Goal: Task Accomplishment & Management: Manage account settings

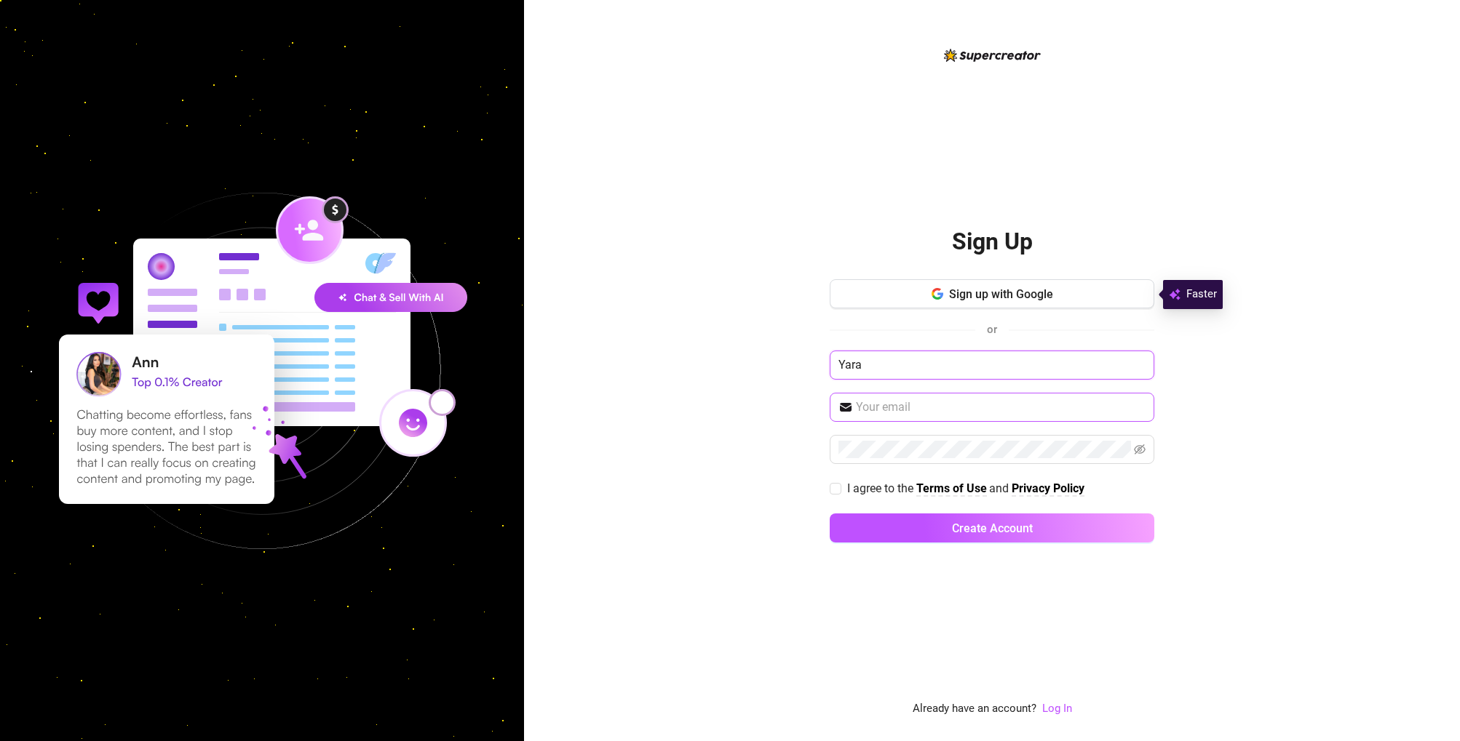
type input "Yara"
type input "[EMAIL_ADDRESS][DOMAIN_NAME]"
click at [1140, 447] on icon "eye-invisible" at bounding box center [1140, 450] width 12 height 10
click at [829, 491] on div "Sign Up Sign up with Google or Yara [EMAIL_ADDRESS][DOMAIN_NAME] I agree to the…" at bounding box center [992, 370] width 936 height 741
click at [841, 489] on span "I agree to the Terms of Use and Privacy Policy" at bounding box center [965, 488] width 249 height 18
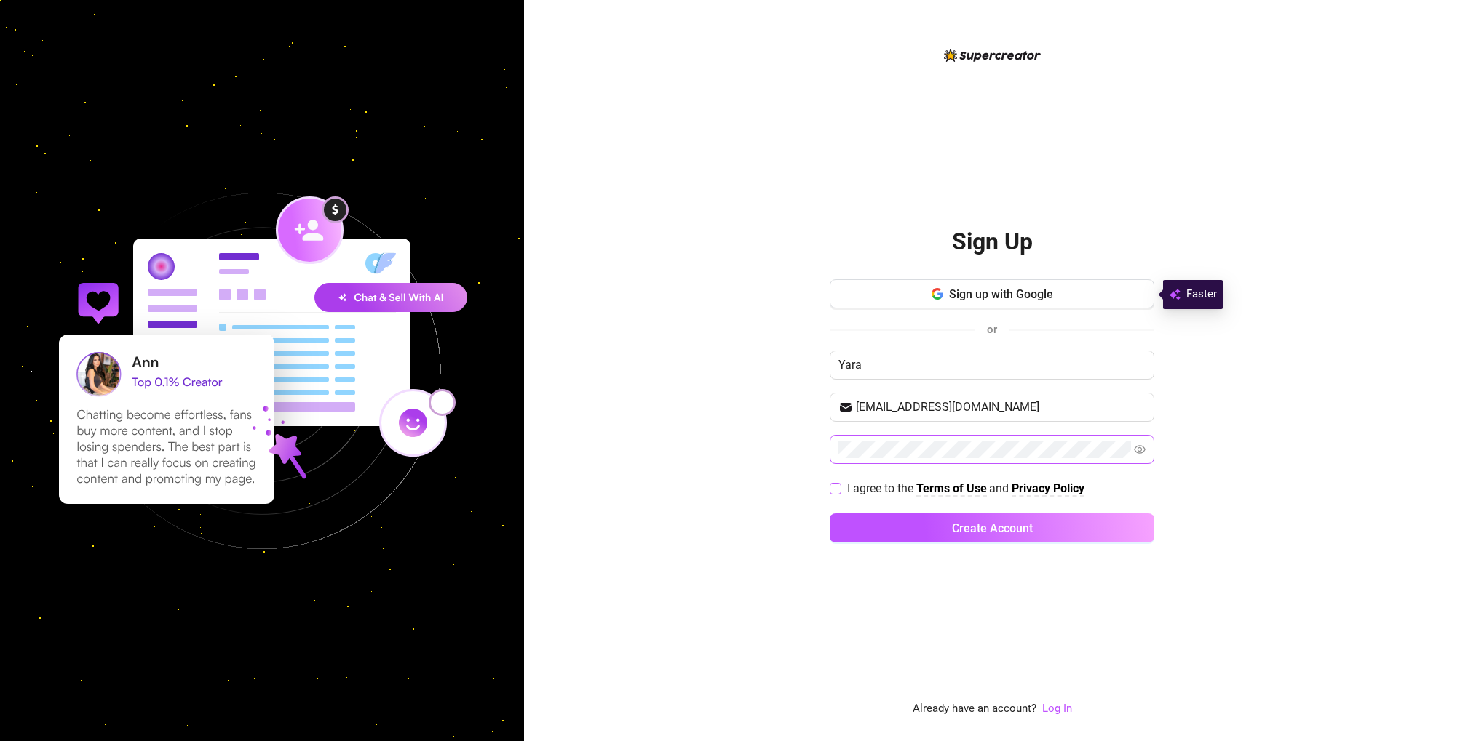
click at [840, 489] on input "I agree to the Terms of Use and Privacy Policy" at bounding box center [834, 488] width 10 height 10
checkbox input "true"
click at [880, 525] on button "Create Account" at bounding box center [991, 528] width 324 height 29
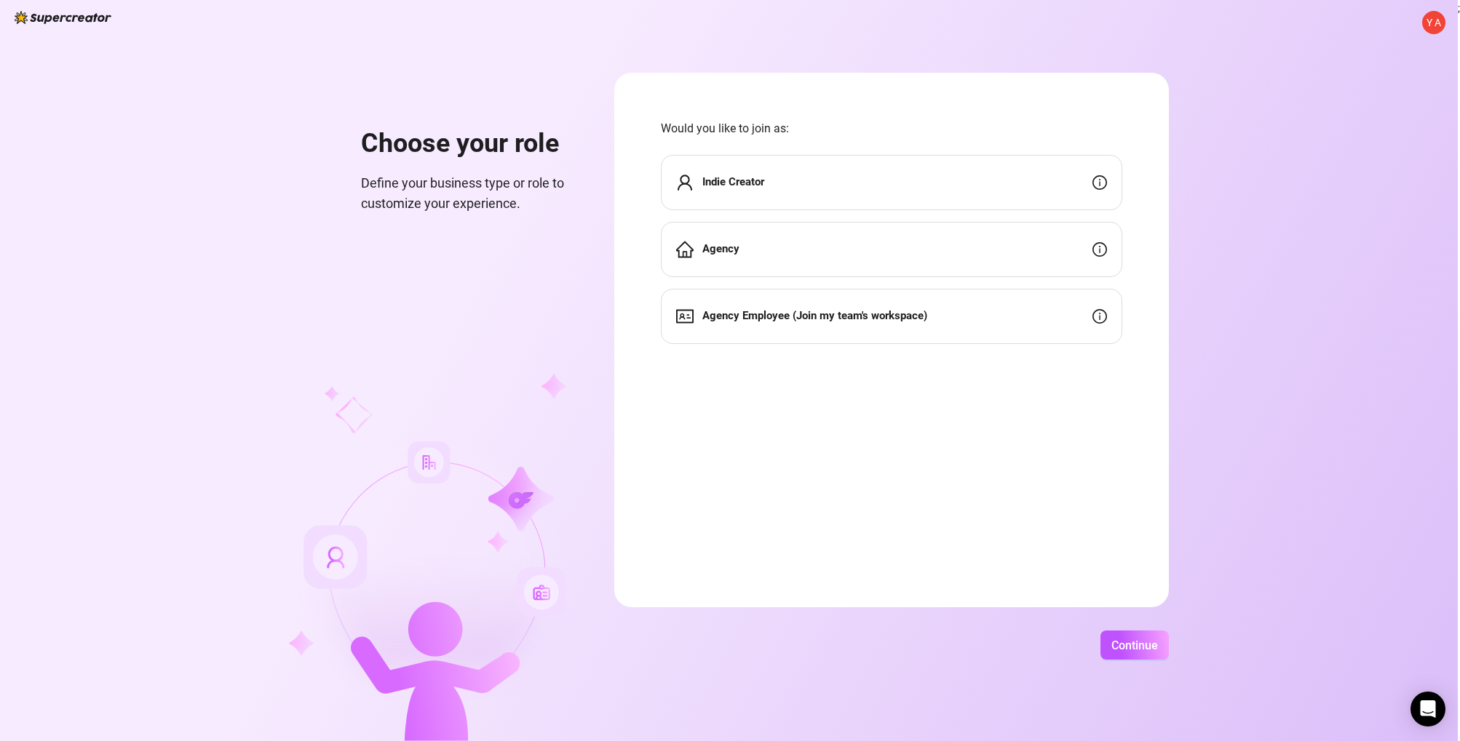
click at [946, 187] on div "Indie Creator" at bounding box center [891, 182] width 461 height 55
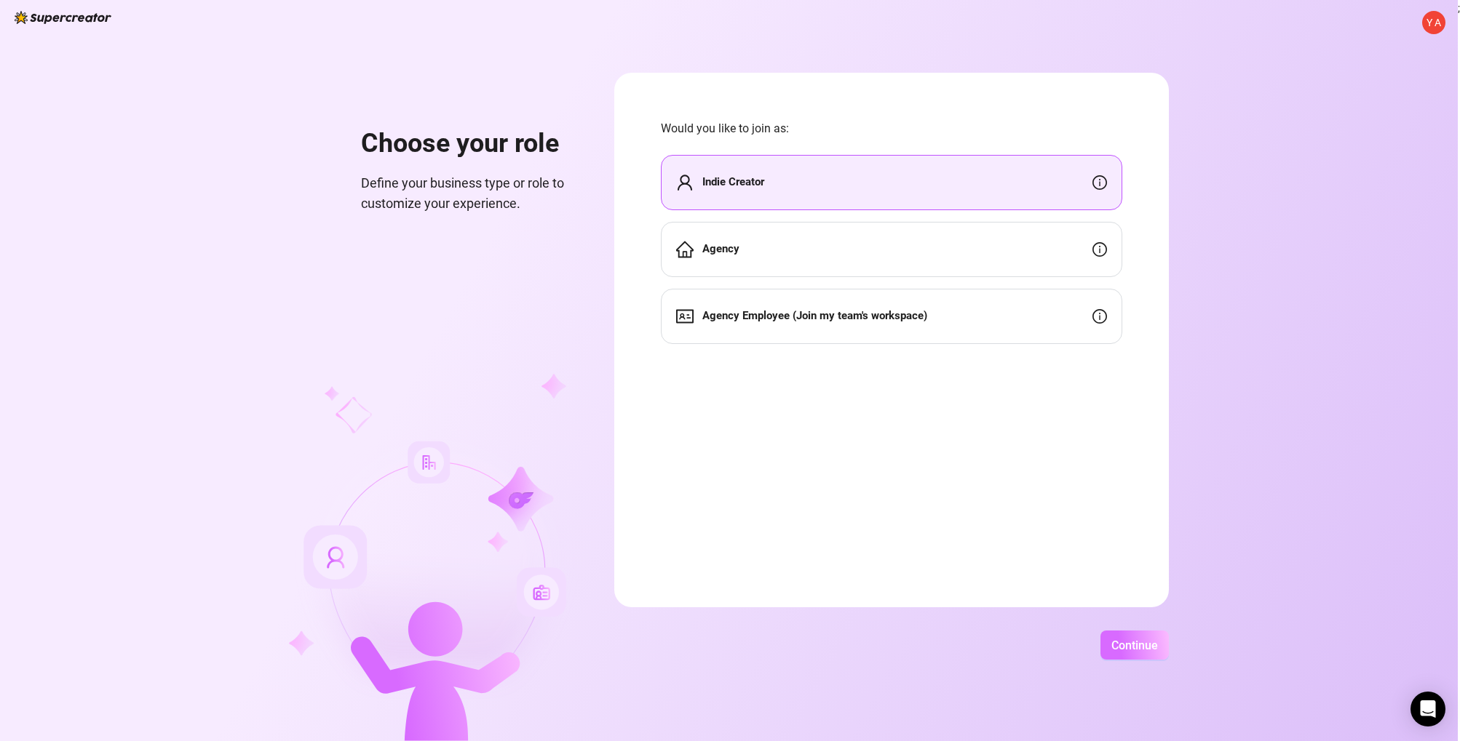
click at [1143, 642] on span "Continue" at bounding box center [1134, 646] width 47 height 14
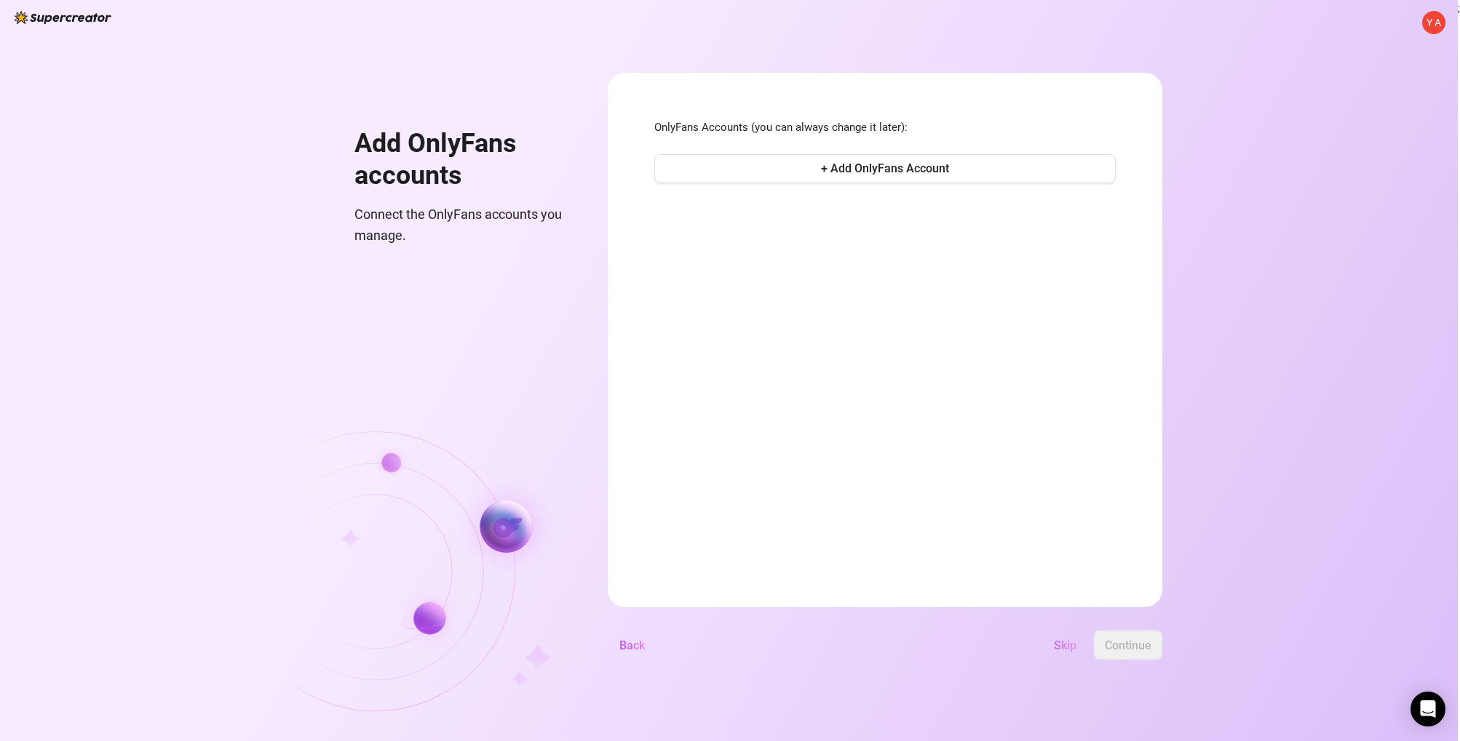
click at [1076, 642] on span "Skip" at bounding box center [1065, 646] width 23 height 14
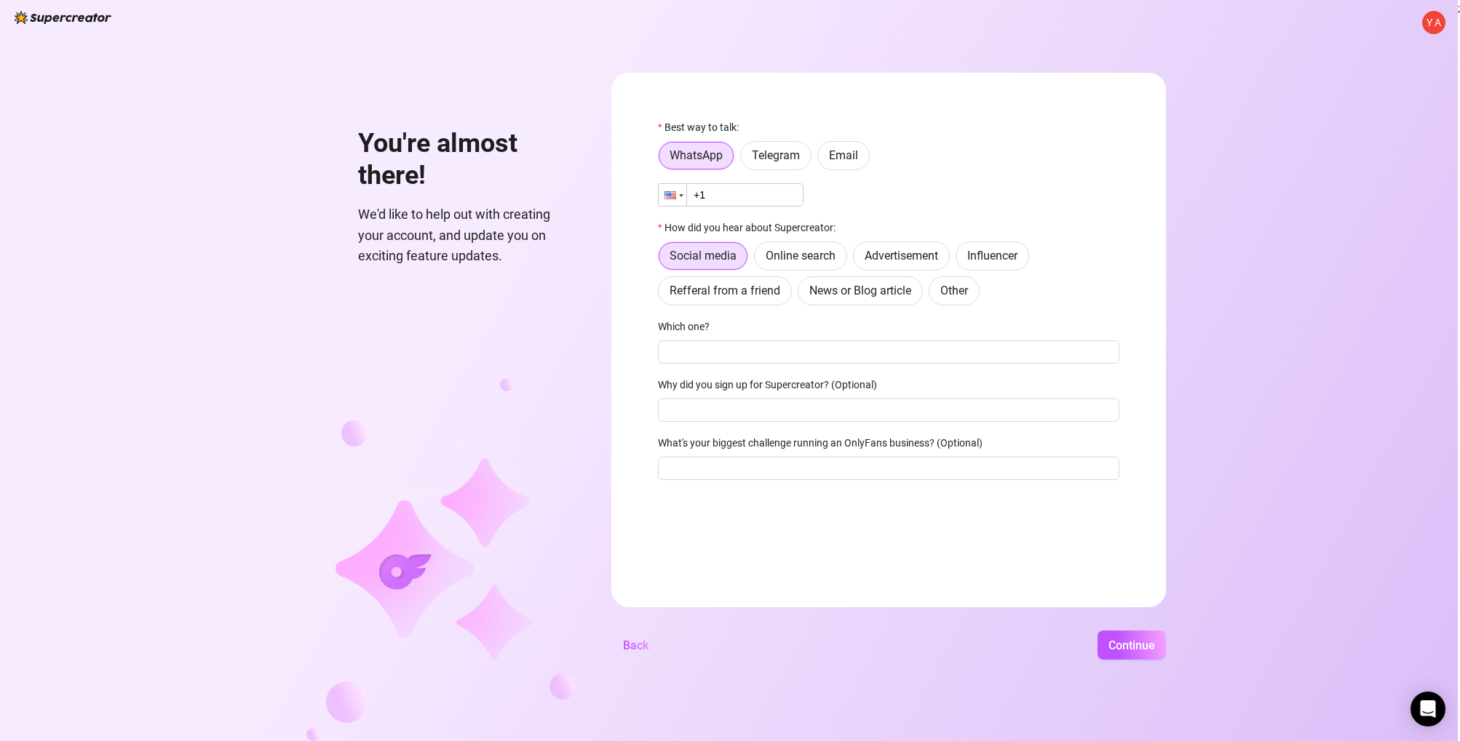
click at [668, 191] on div at bounding box center [670, 195] width 12 height 8
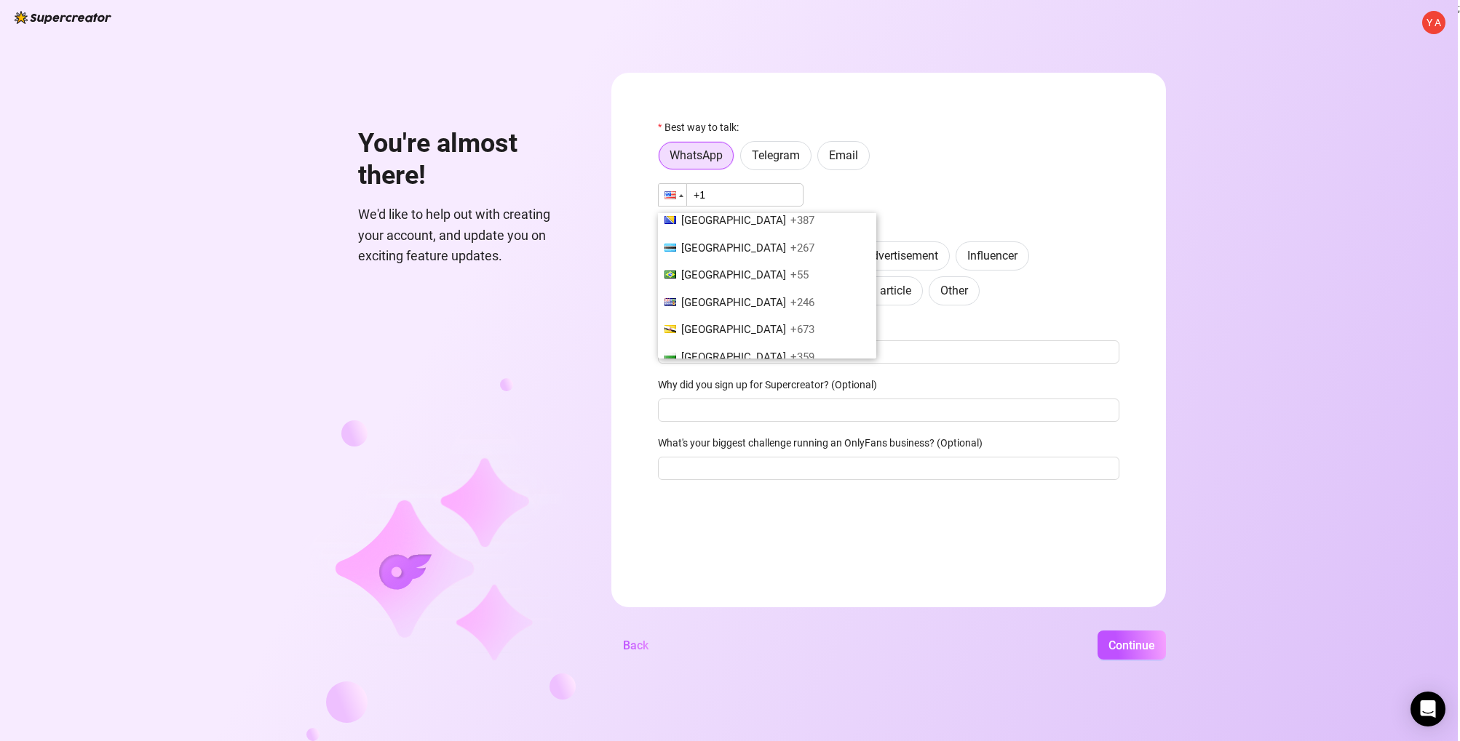
scroll to position [753, 0]
click at [790, 267] on span "+55" at bounding box center [799, 273] width 18 height 13
type input "+55"
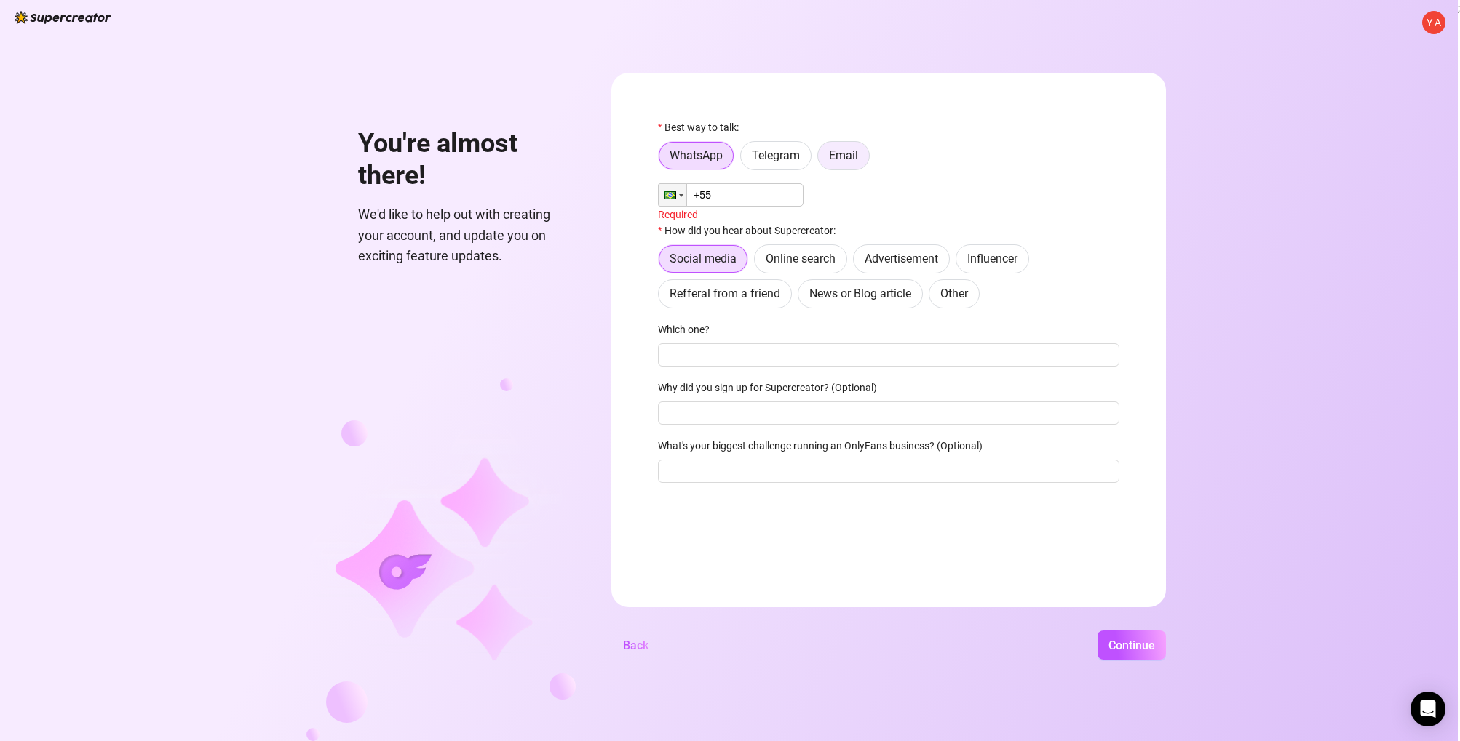
click at [839, 162] on span "Email" at bounding box center [843, 155] width 29 height 14
click at [821, 159] on input "Email" at bounding box center [821, 159] width 0 height 0
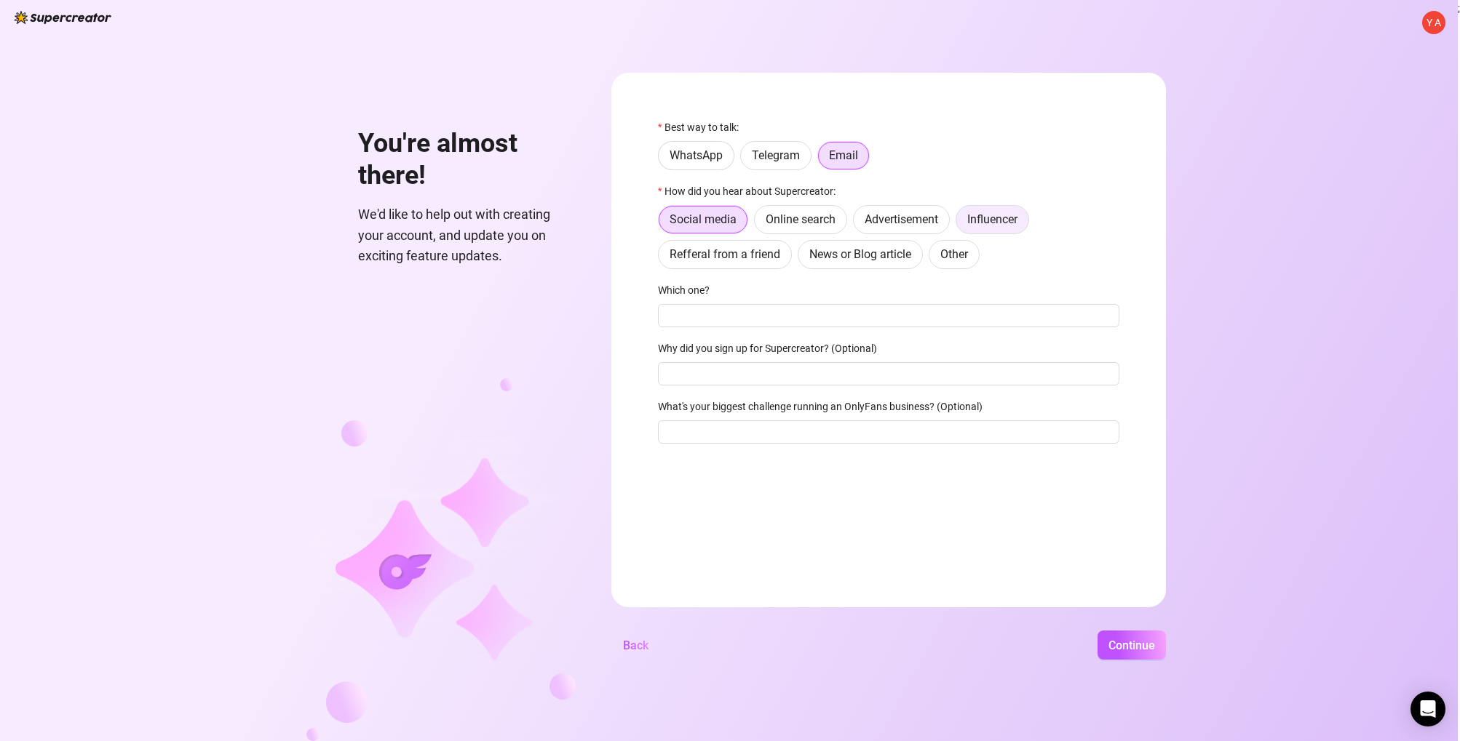
click at [1007, 215] on span "Influencer" at bounding box center [992, 219] width 50 height 14
click at [960, 223] on input "Influencer" at bounding box center [960, 223] width 0 height 0
click at [689, 214] on span "Social media" at bounding box center [702, 219] width 67 height 14
click at [662, 223] on input "Social media" at bounding box center [662, 223] width 0 height 0
click at [941, 307] on input "Which one?" at bounding box center [888, 315] width 461 height 23
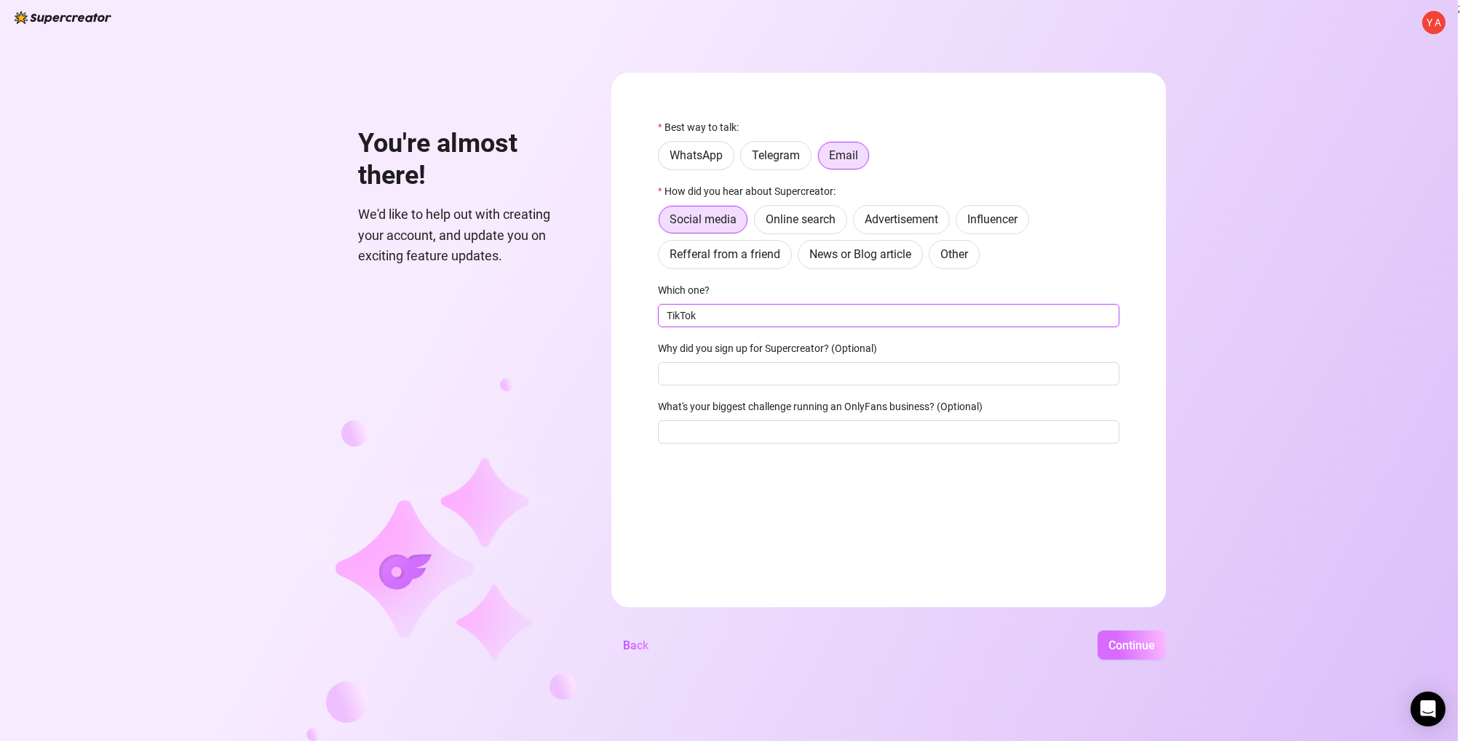
type input "TikTok"
click at [1126, 656] on button "Continue" at bounding box center [1131, 645] width 68 height 29
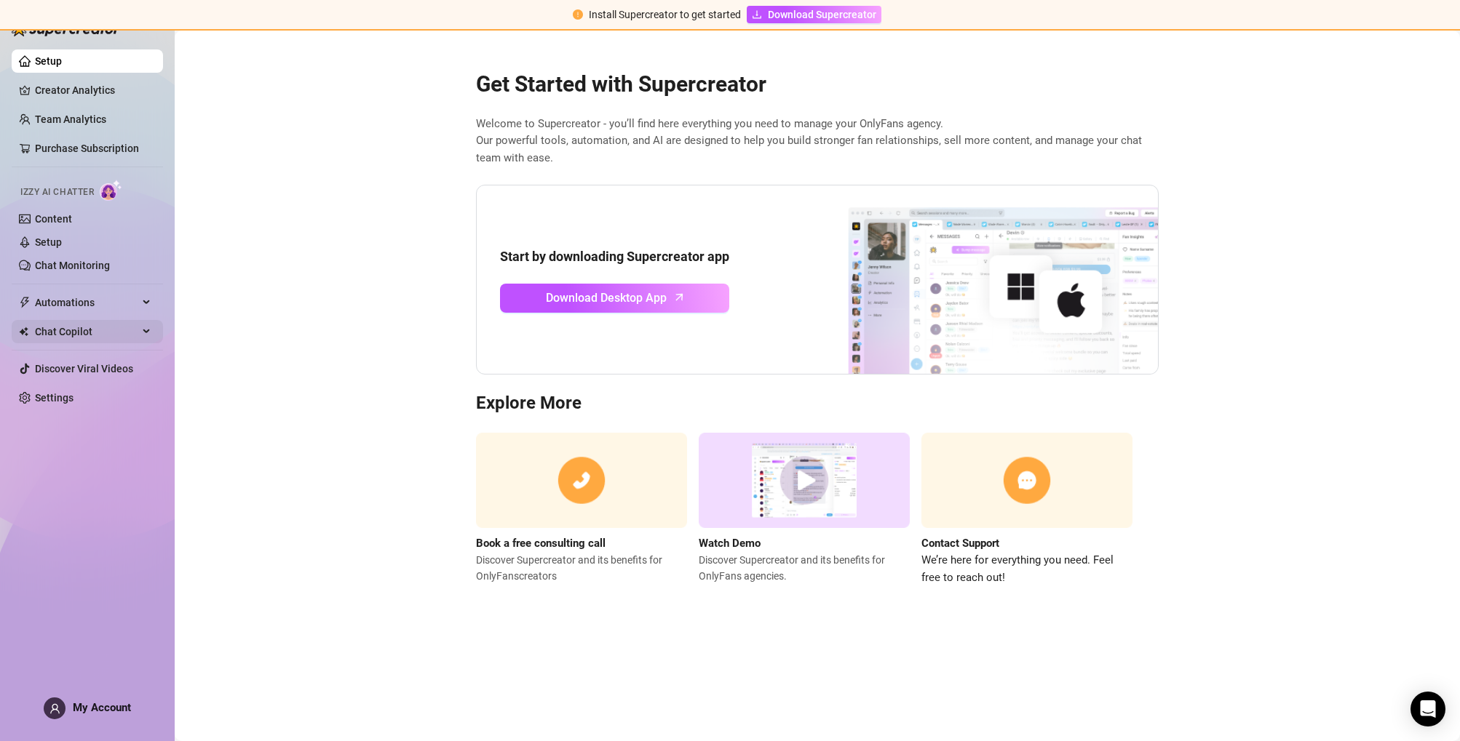
click at [153, 331] on div "Chat Copilot" at bounding box center [87, 331] width 151 height 23
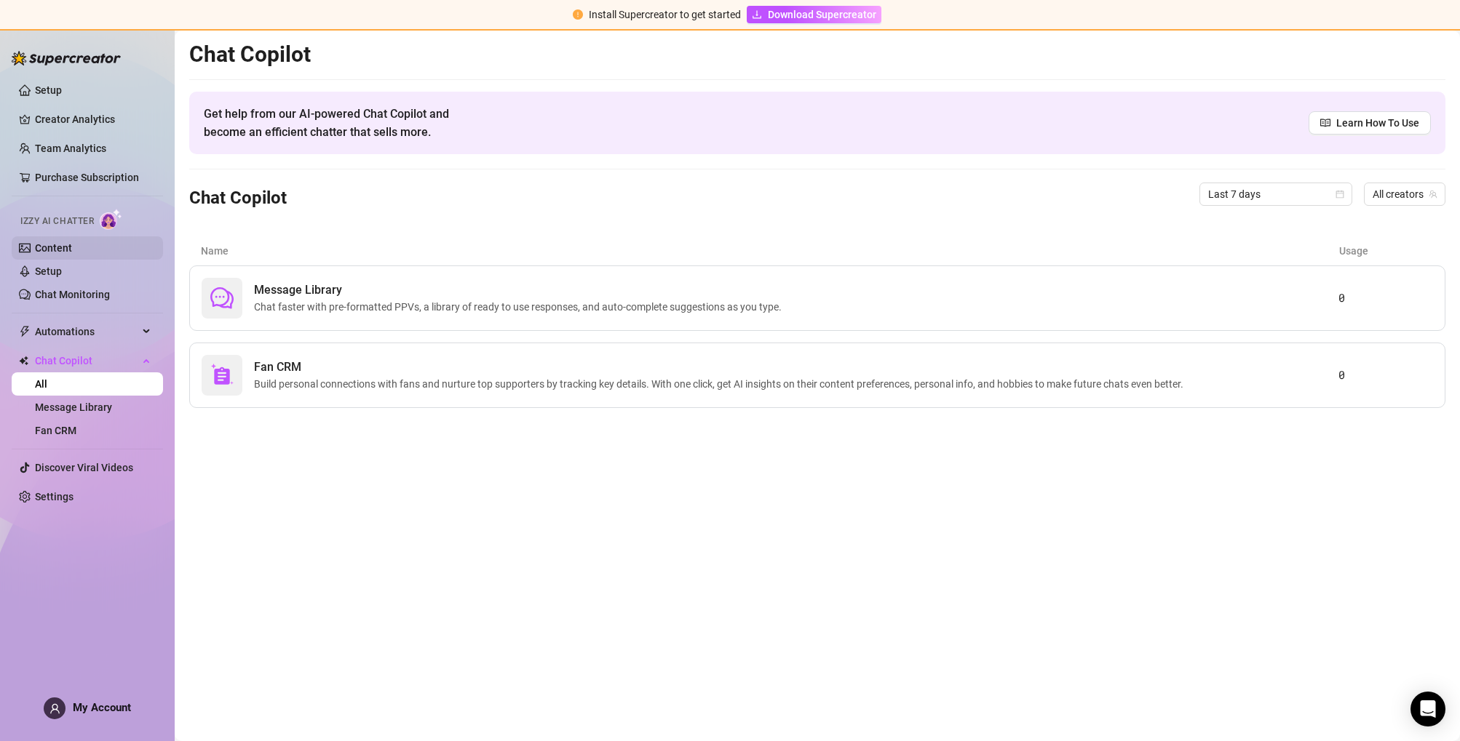
click at [71, 250] on link "Content" at bounding box center [53, 248] width 37 height 12
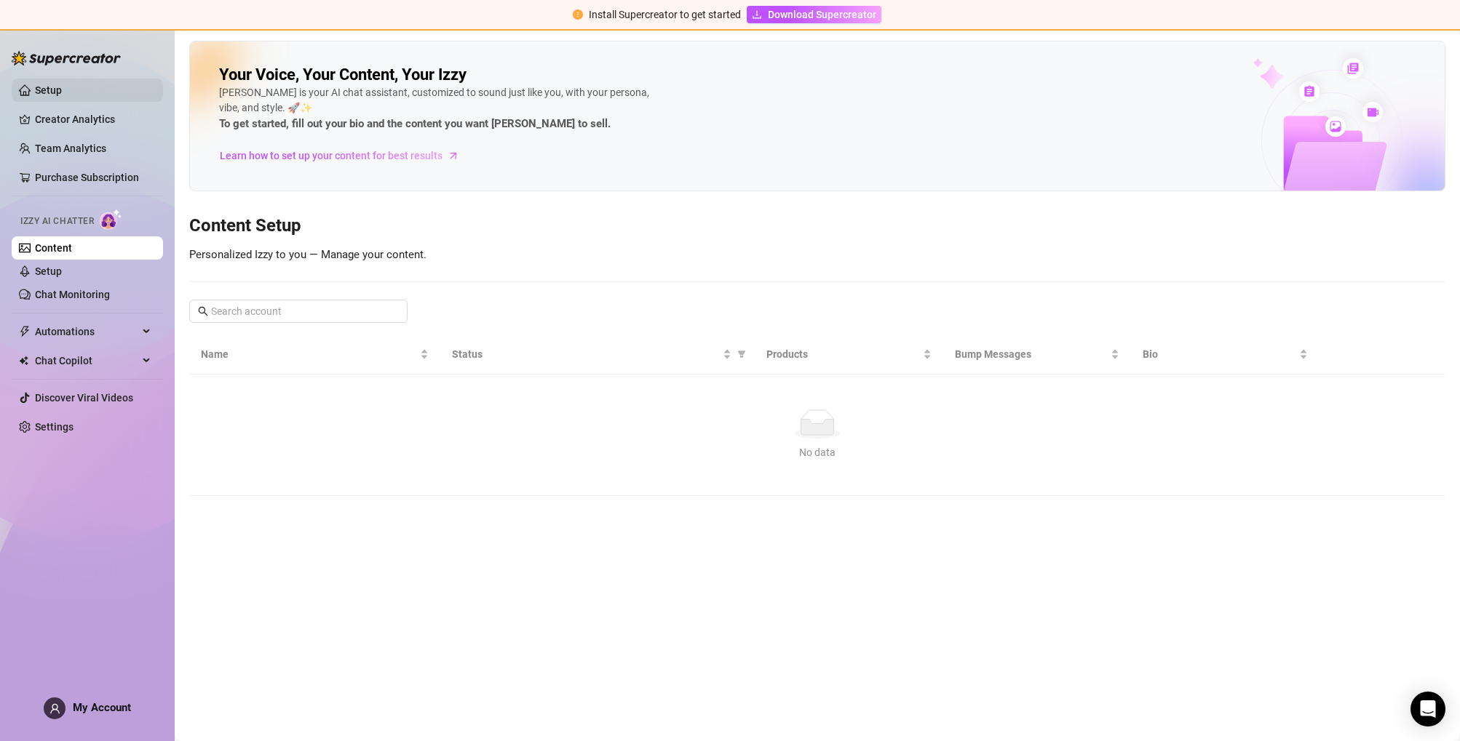
click at [62, 91] on link "Setup" at bounding box center [48, 90] width 27 height 12
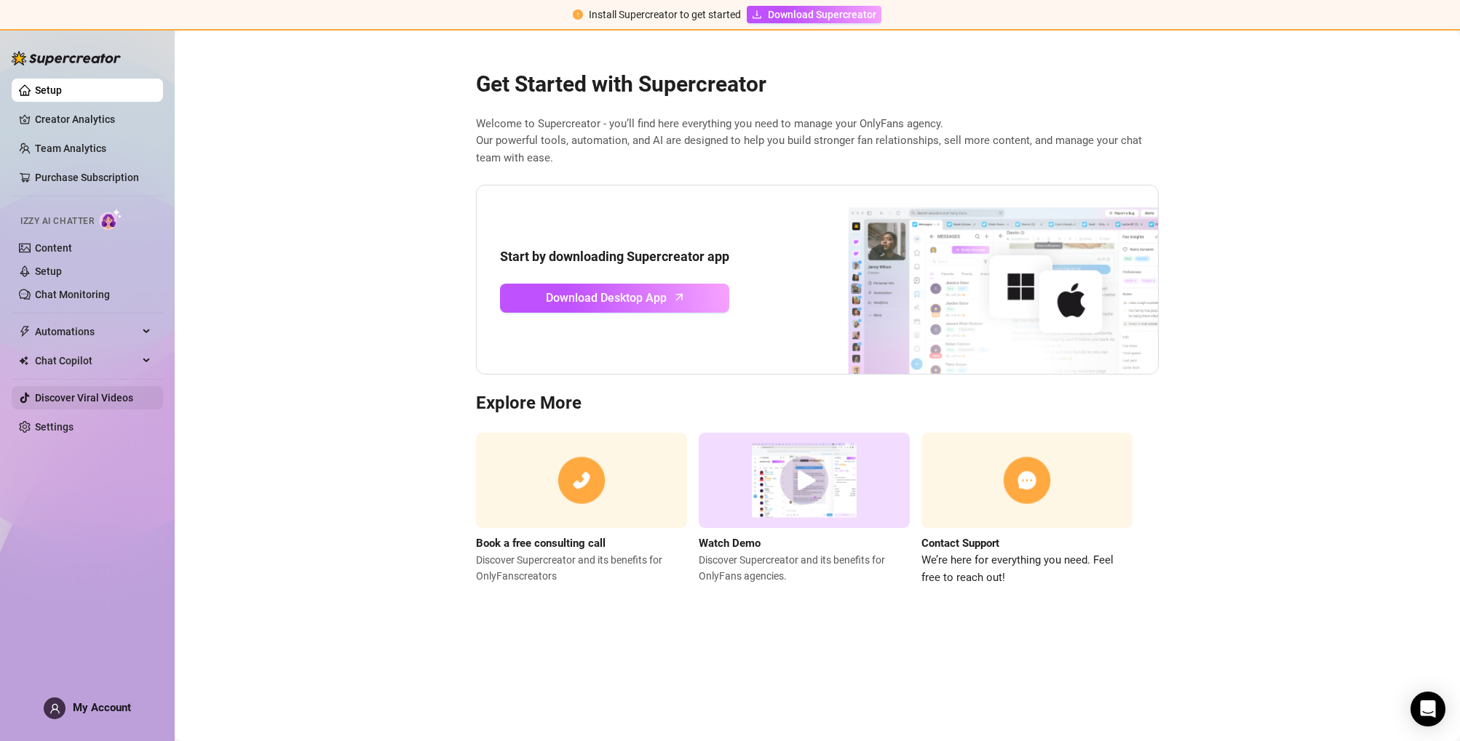
click at [107, 401] on link "Discover Viral Videos" at bounding box center [84, 398] width 98 height 12
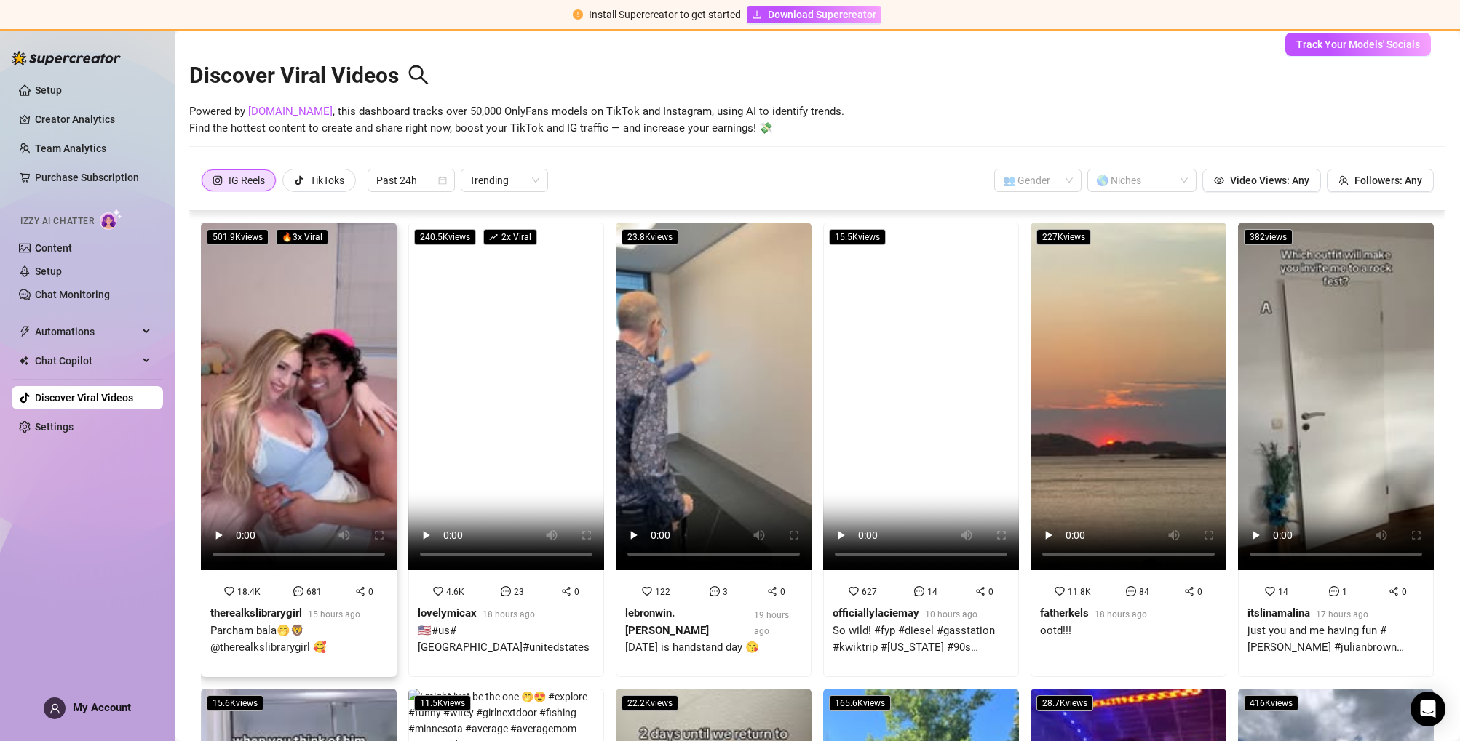
click at [300, 398] on video at bounding box center [299, 397] width 196 height 348
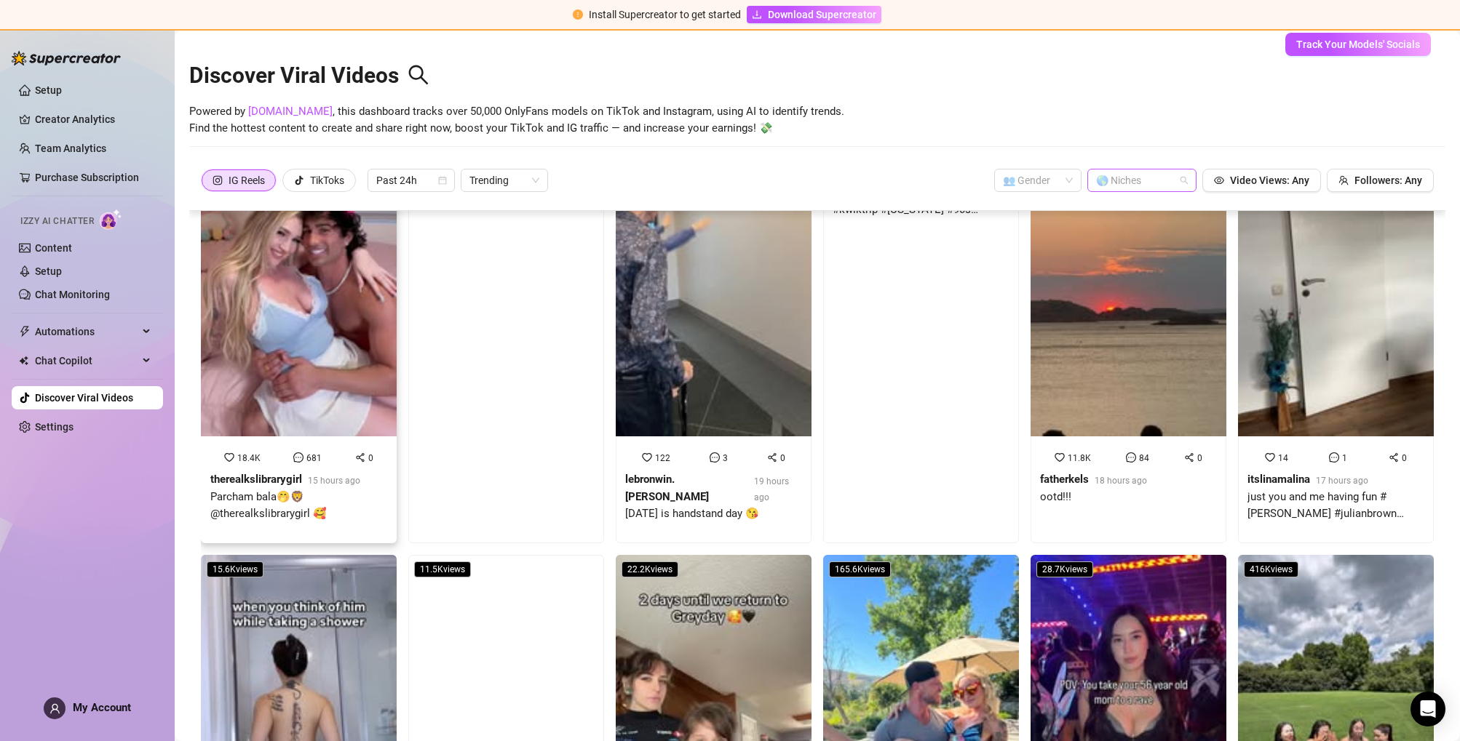
click at [1154, 186] on div at bounding box center [1134, 180] width 88 height 20
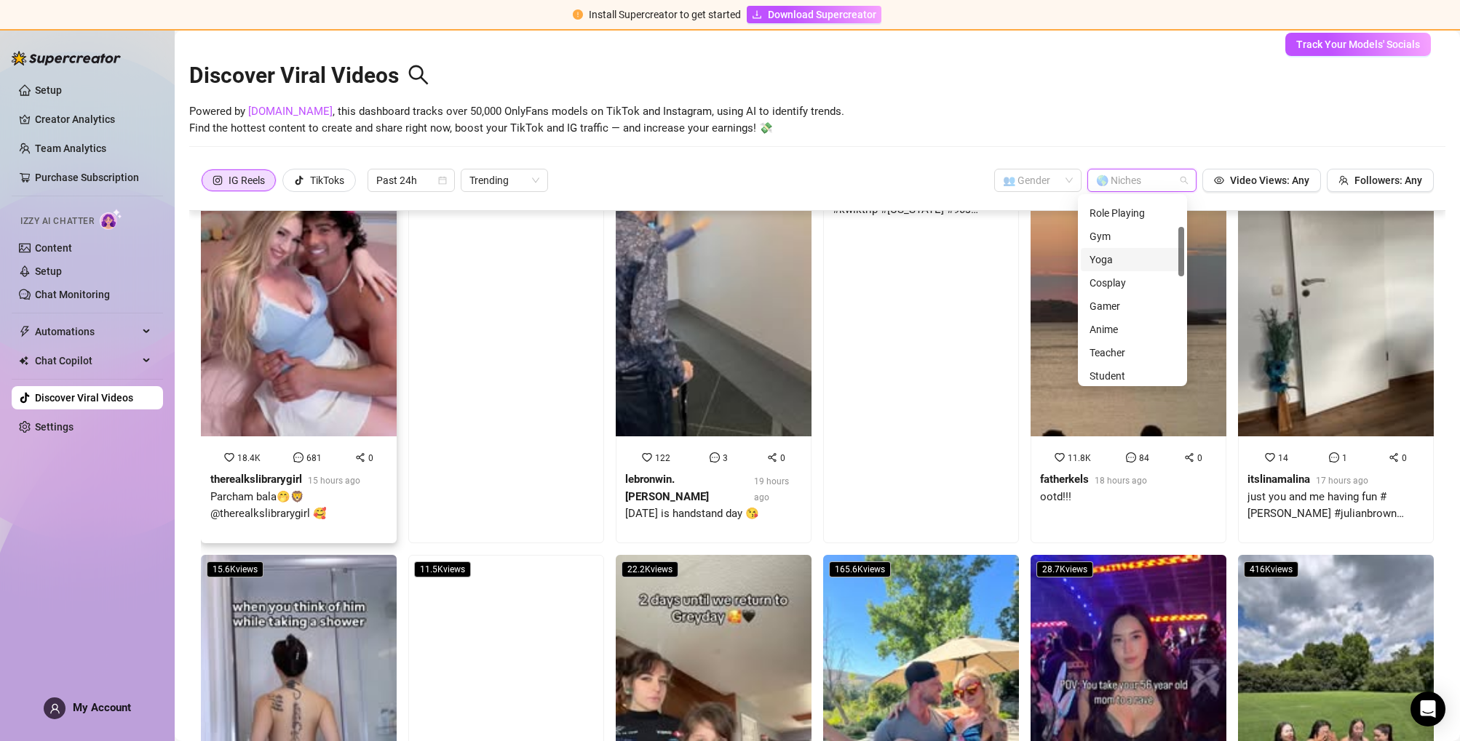
scroll to position [111, 0]
click at [1118, 245] on div "Gym" at bounding box center [1132, 238] width 86 height 16
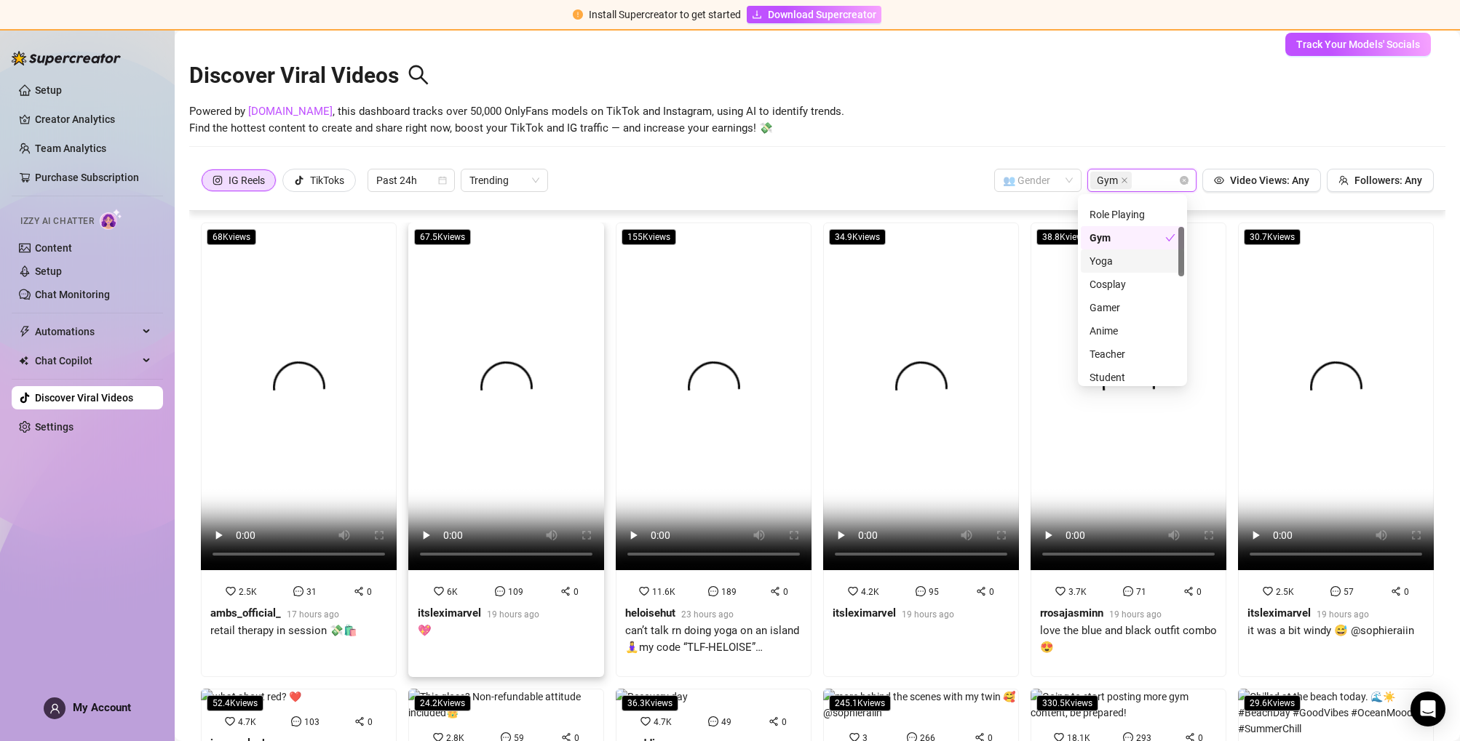
scroll to position [0, 1]
click at [287, 340] on video at bounding box center [299, 397] width 196 height 348
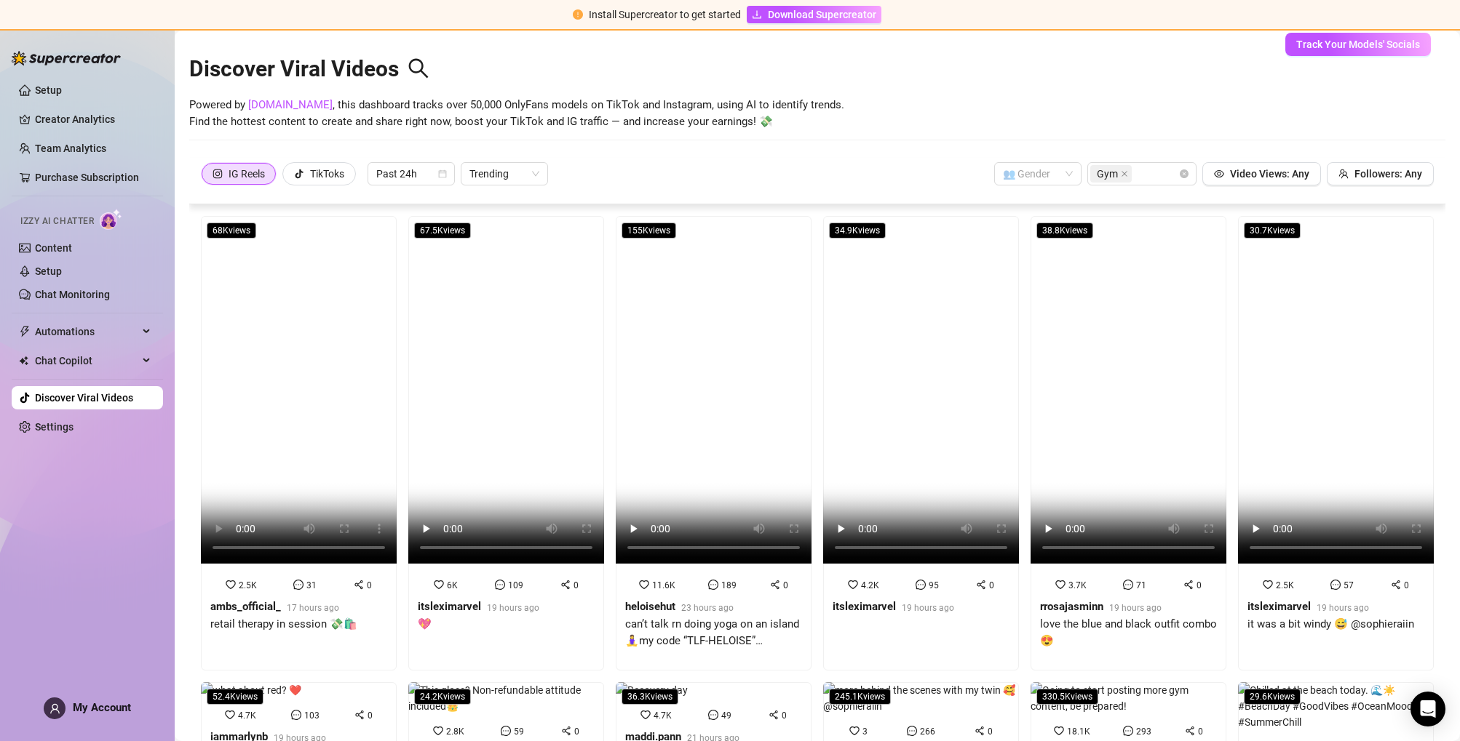
scroll to position [0, 0]
click at [38, 433] on link "Settings" at bounding box center [54, 427] width 39 height 12
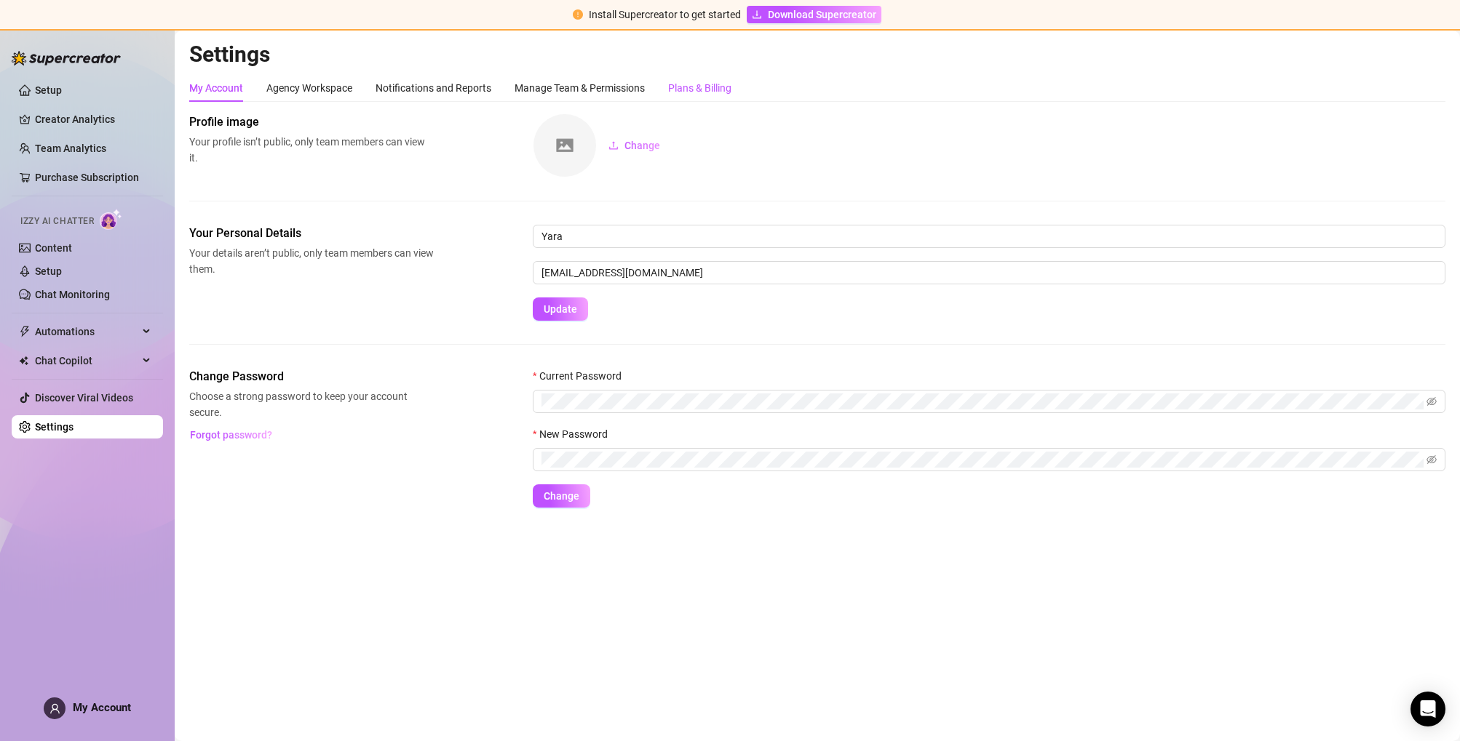
click at [725, 89] on div "Plans & Billing" at bounding box center [699, 88] width 63 height 16
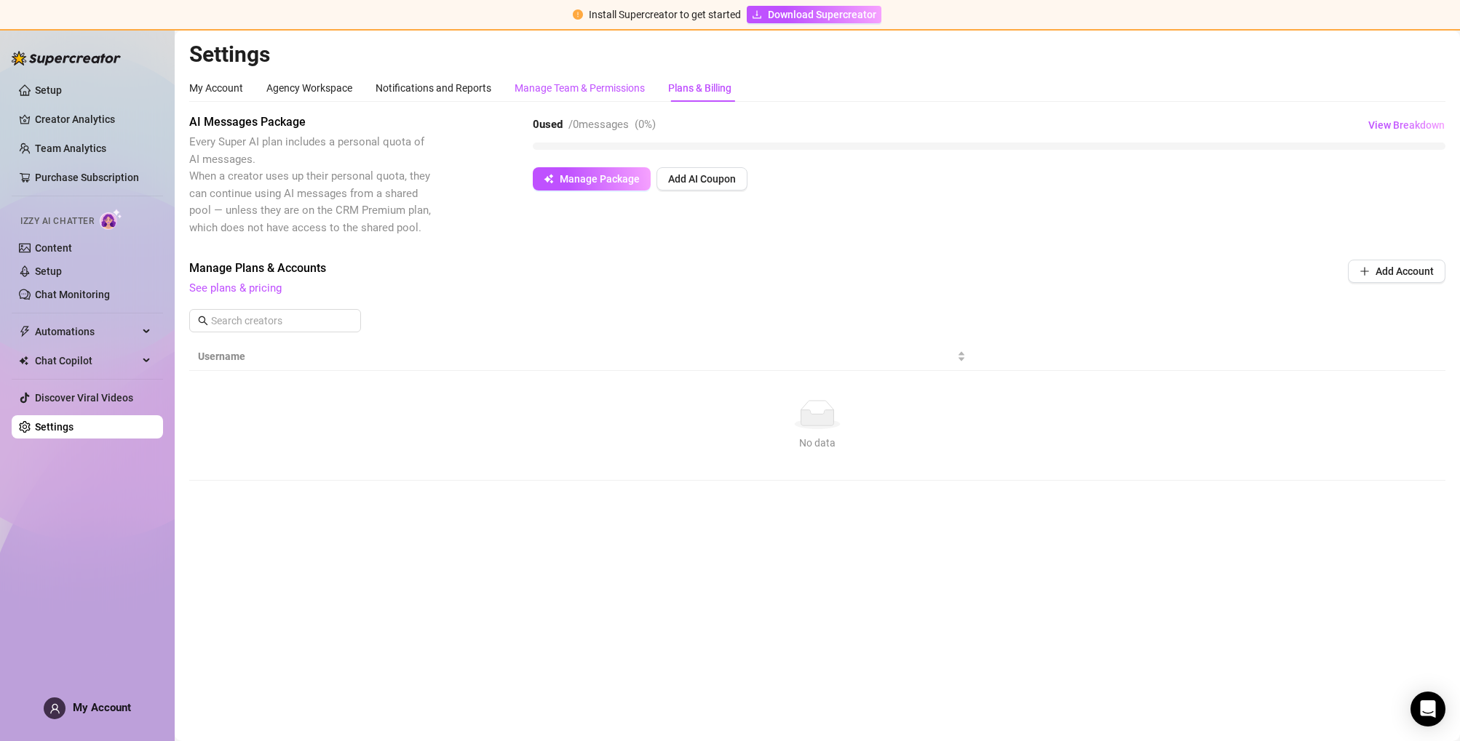
click at [597, 88] on div "Manage Team & Permissions" at bounding box center [579, 88] width 130 height 16
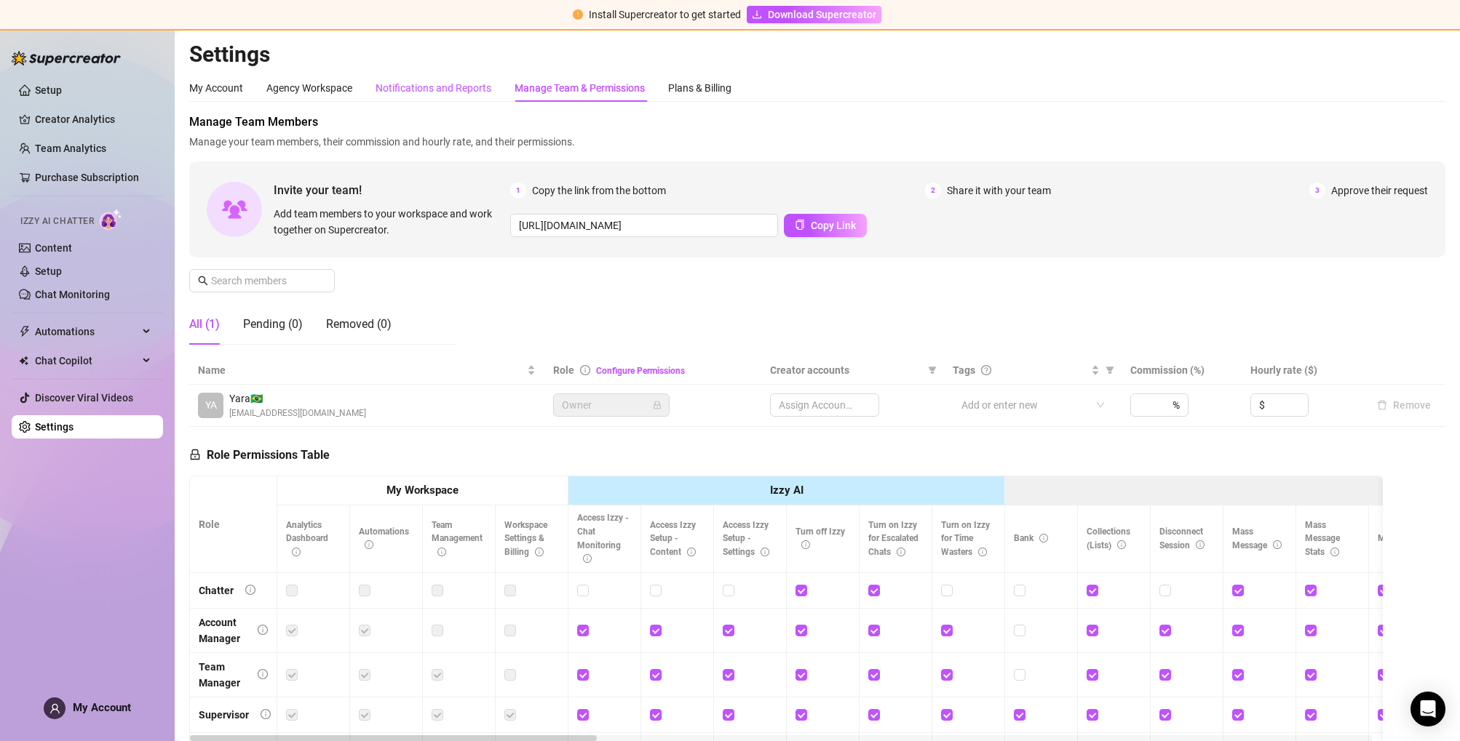
click at [418, 93] on div "Notifications and Reports" at bounding box center [433, 88] width 116 height 16
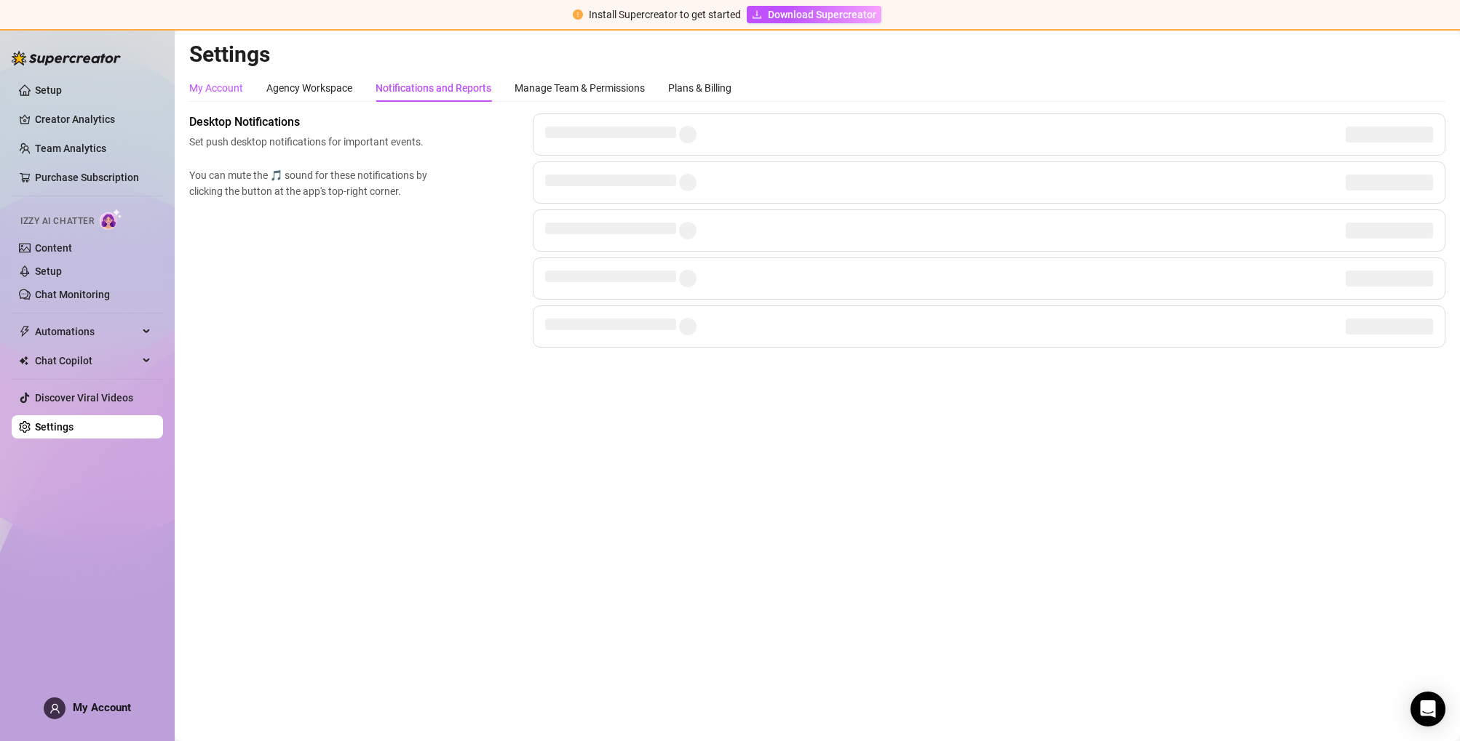
click at [236, 89] on div "My Account" at bounding box center [216, 88] width 54 height 16
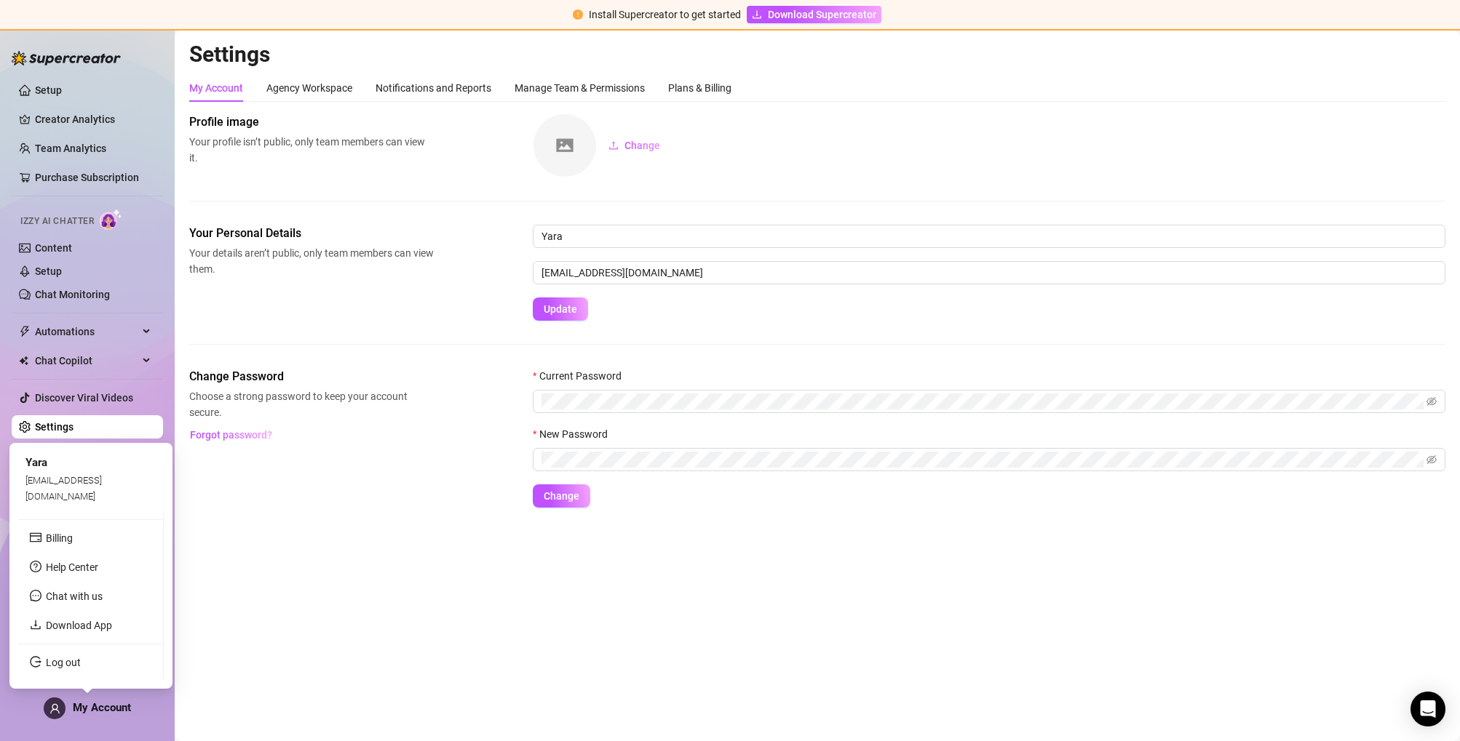
click at [82, 717] on div "My Account" at bounding box center [87, 709] width 87 height 22
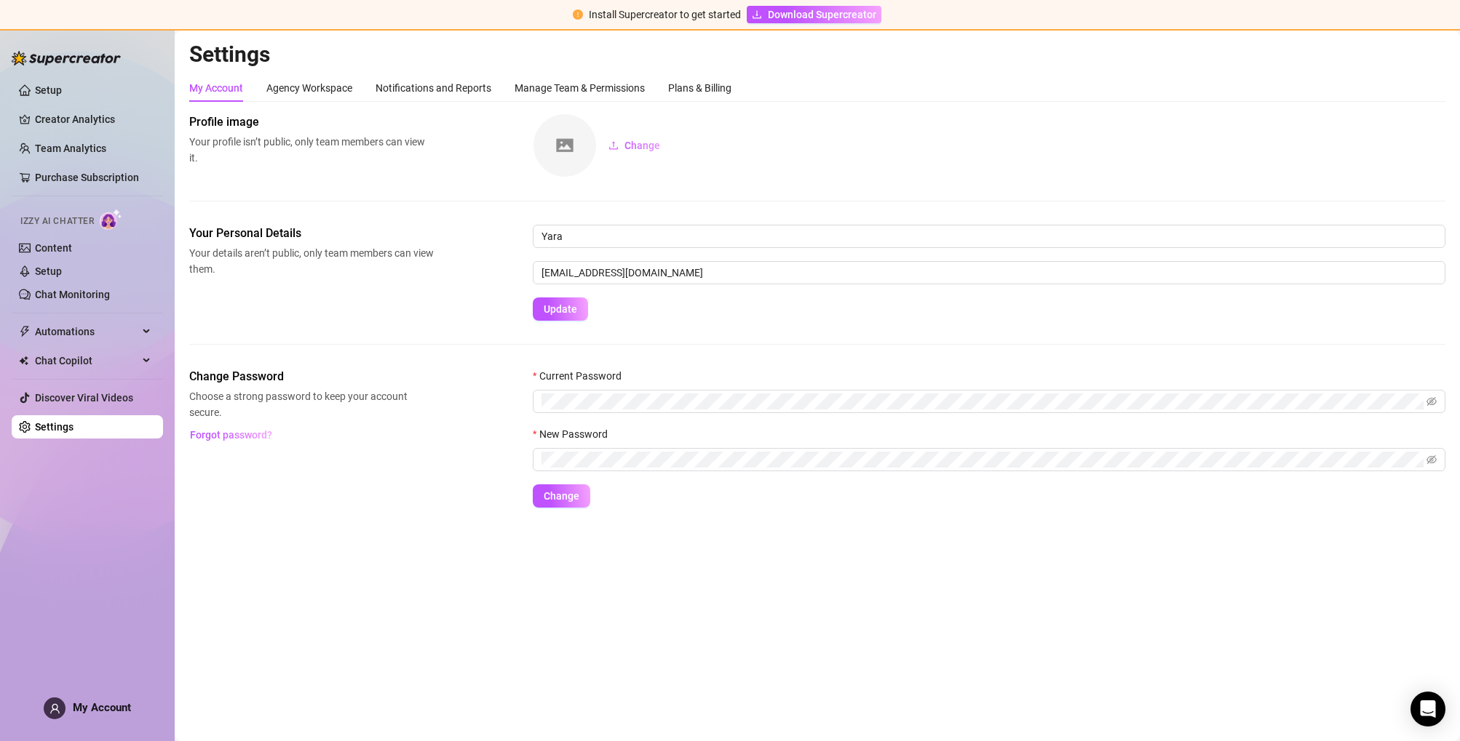
click at [327, 576] on main "Settings My Account Agency Workspace Notifications and Reports Manage Team & Pe…" at bounding box center [817, 386] width 1285 height 711
click at [324, 89] on div "Agency Workspace" at bounding box center [309, 88] width 86 height 16
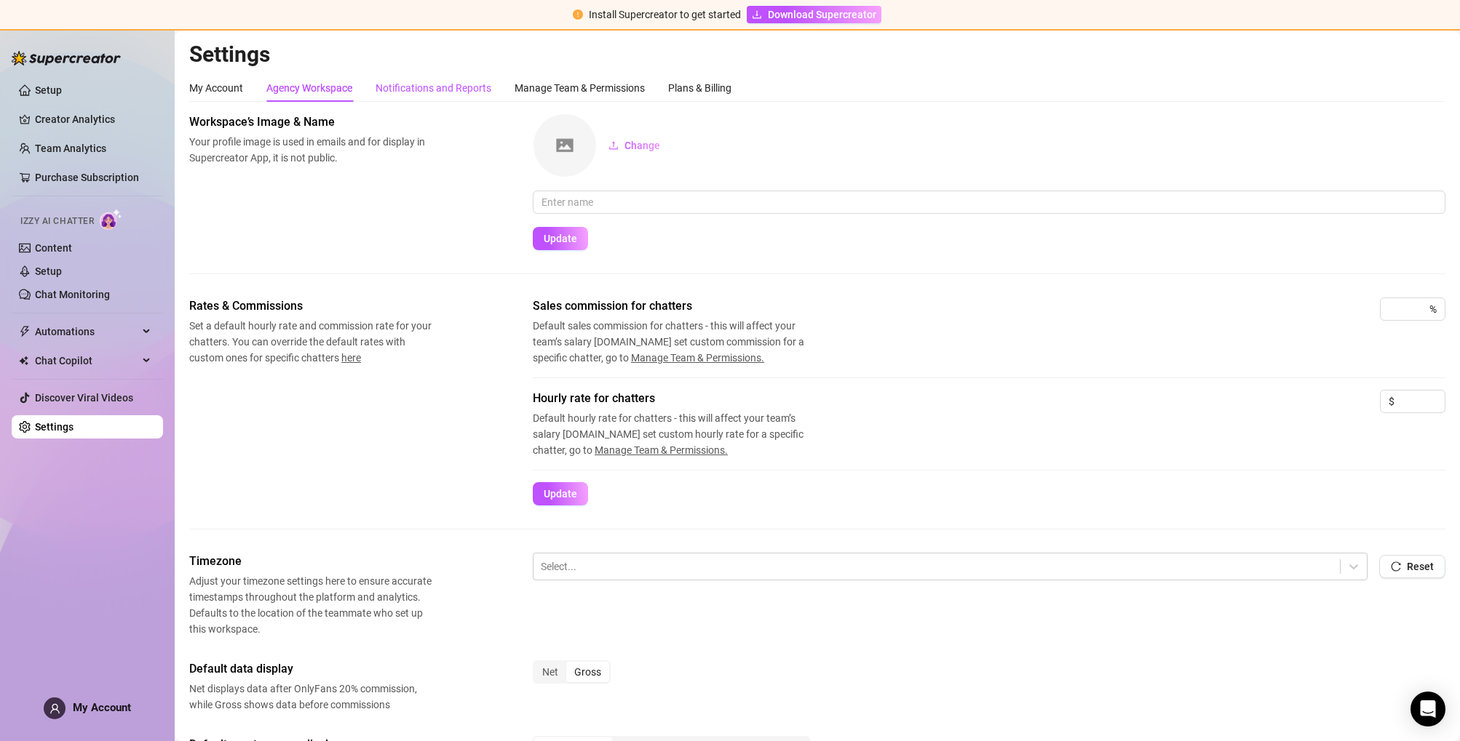
click at [471, 92] on div "Notifications and Reports" at bounding box center [433, 88] width 116 height 16
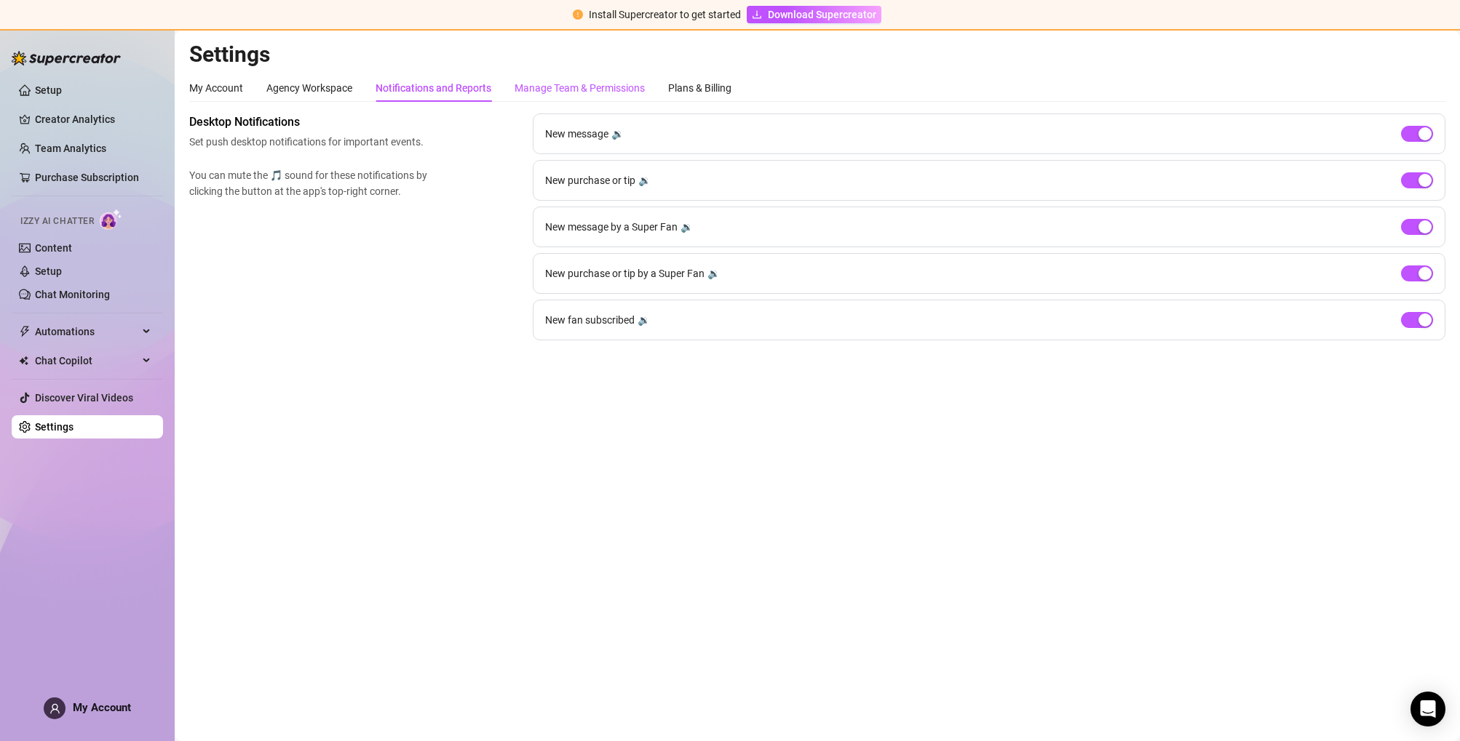
click at [597, 92] on div "Manage Team & Permissions" at bounding box center [579, 88] width 130 height 16
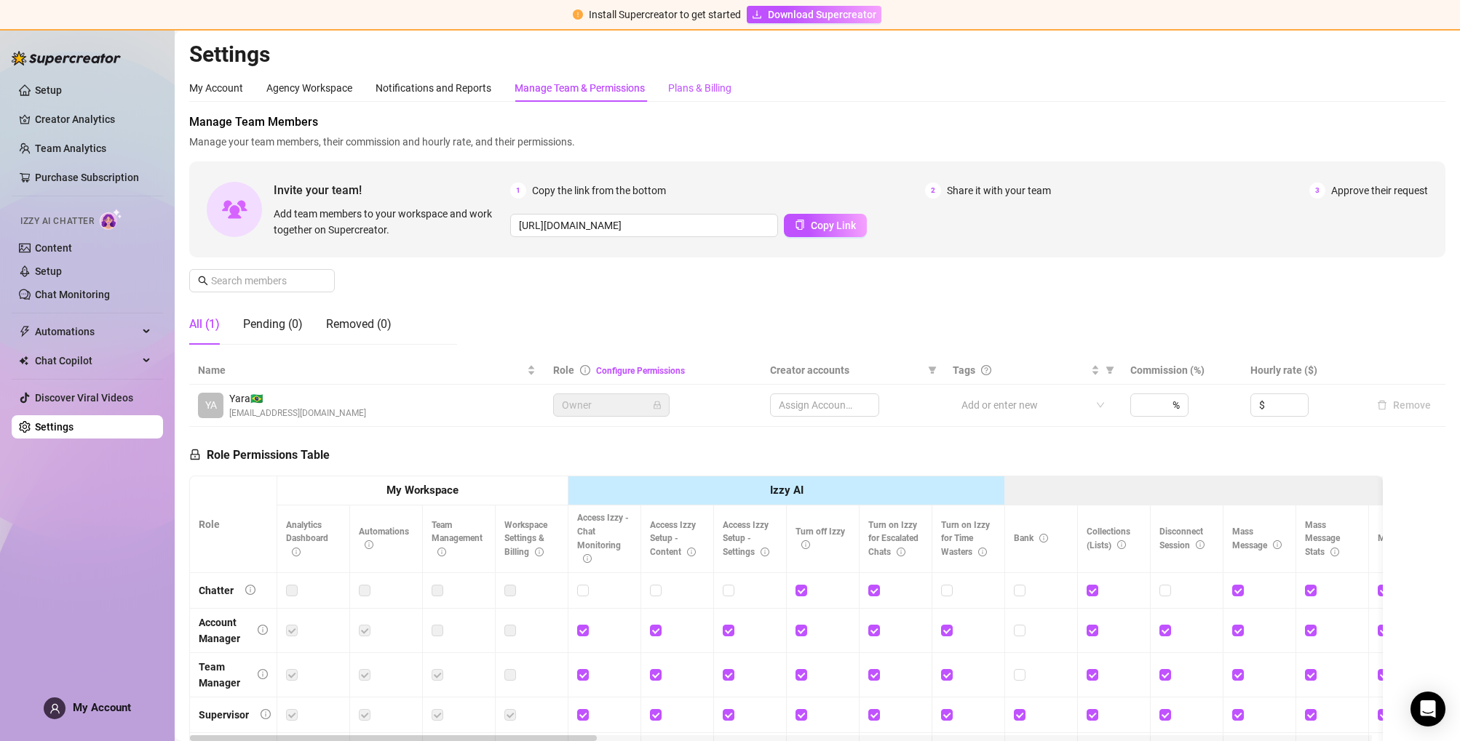
click at [674, 92] on div "Plans & Billing" at bounding box center [699, 88] width 63 height 16
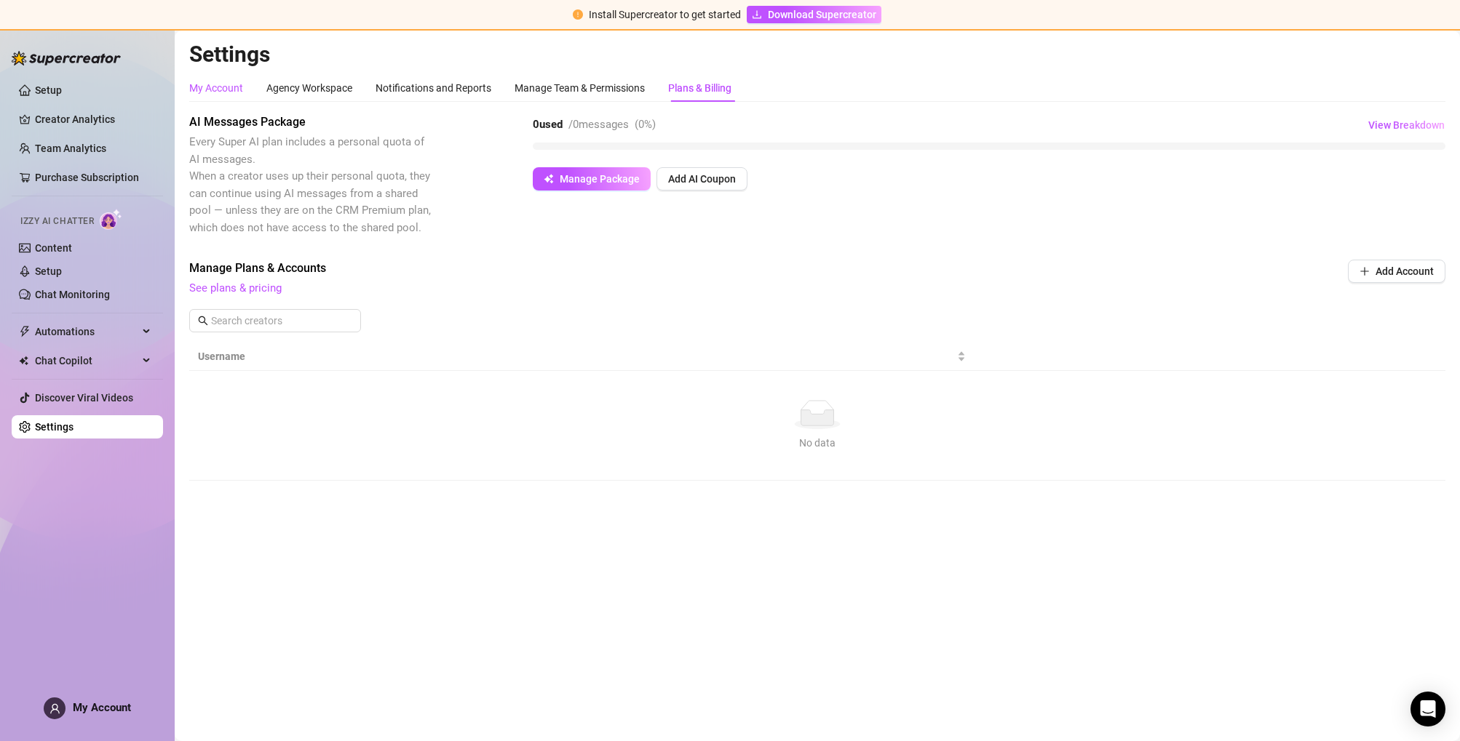
click at [213, 94] on div "My Account" at bounding box center [216, 88] width 54 height 16
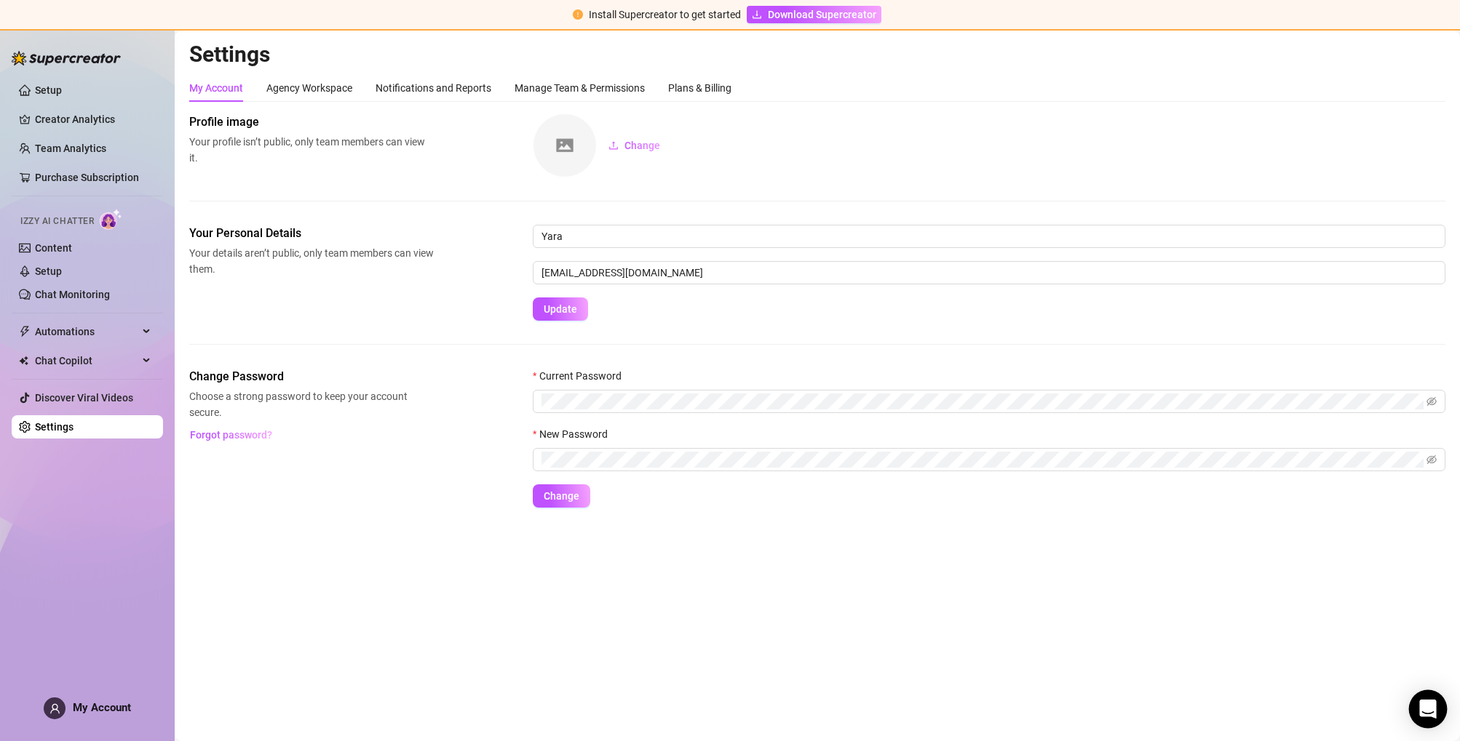
click at [1419, 704] on icon "Open Intercom Messenger" at bounding box center [1427, 709] width 19 height 19
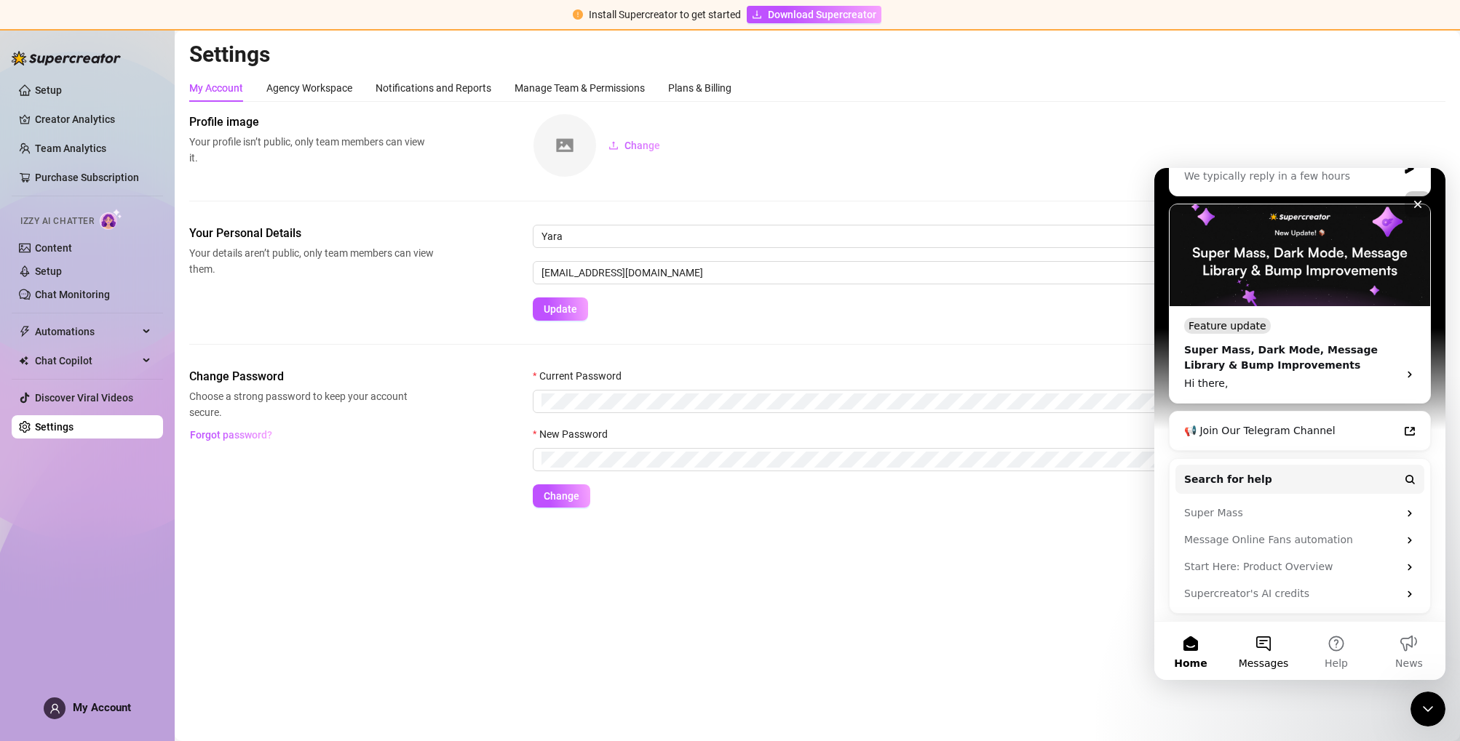
scroll to position [198, 0]
click at [1258, 664] on span "Messages" at bounding box center [1263, 663] width 50 height 10
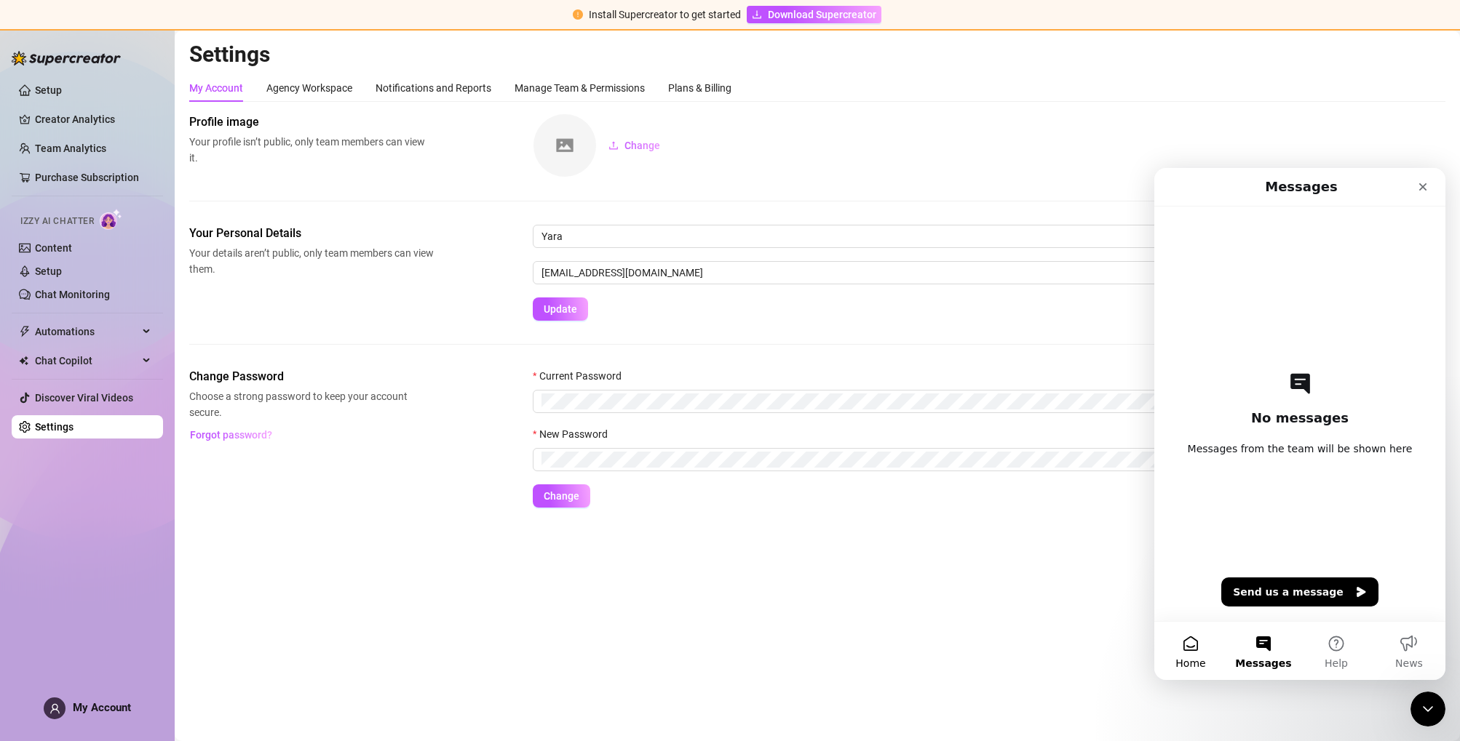
click at [1196, 641] on button "Home" at bounding box center [1190, 651] width 73 height 58
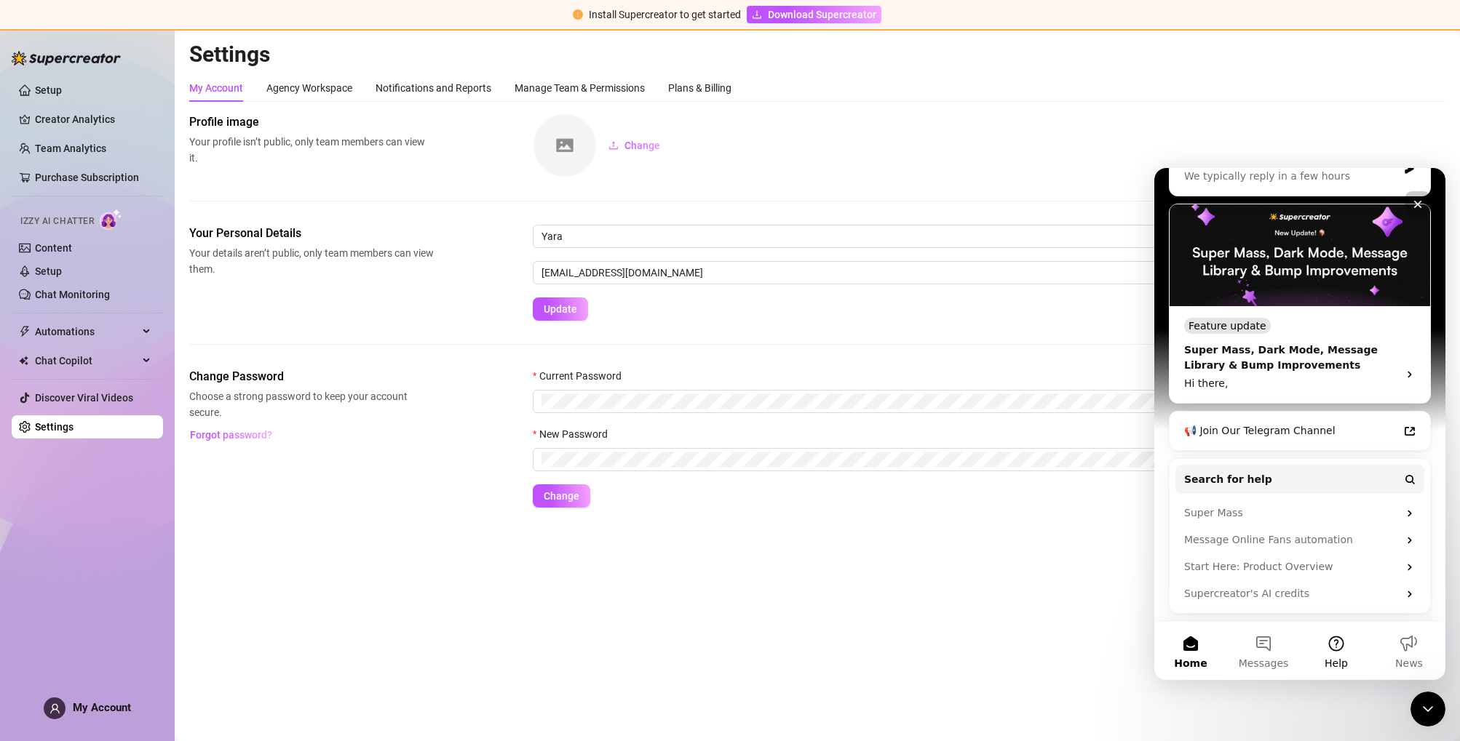
click at [1345, 636] on button "Help" at bounding box center [1335, 651] width 73 height 58
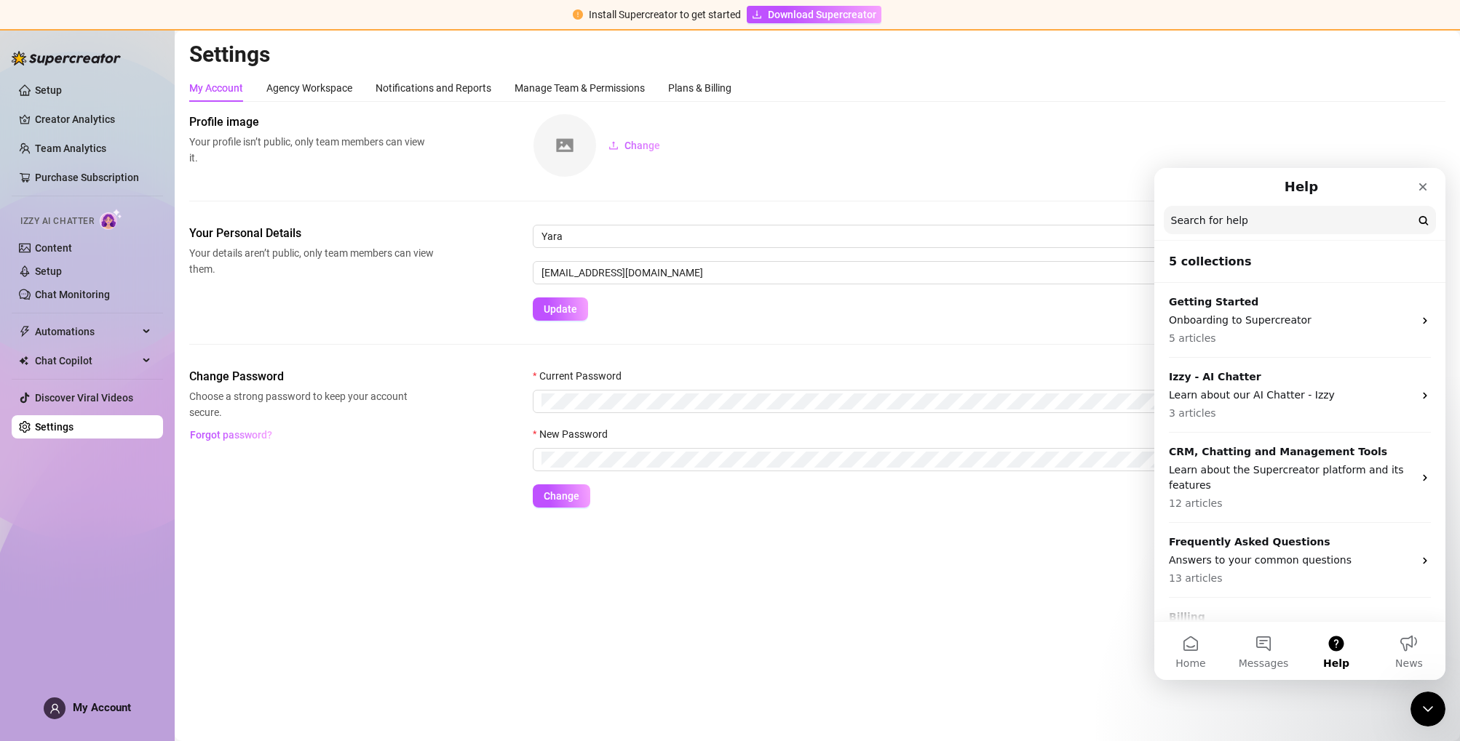
click at [1259, 215] on input "Search for help" at bounding box center [1299, 220] width 272 height 28
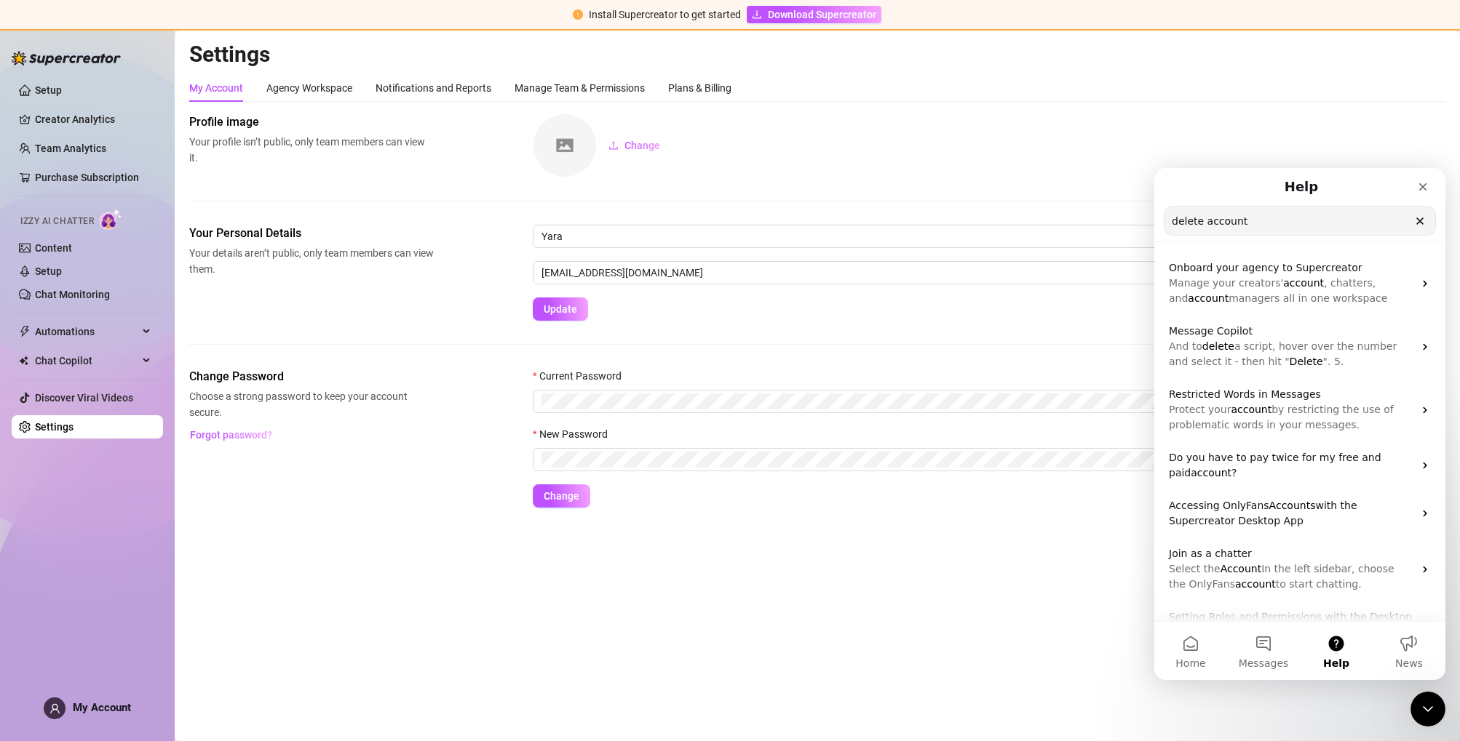
type input "delete account"
click at [990, 159] on div "Change" at bounding box center [989, 146] width 912 height 64
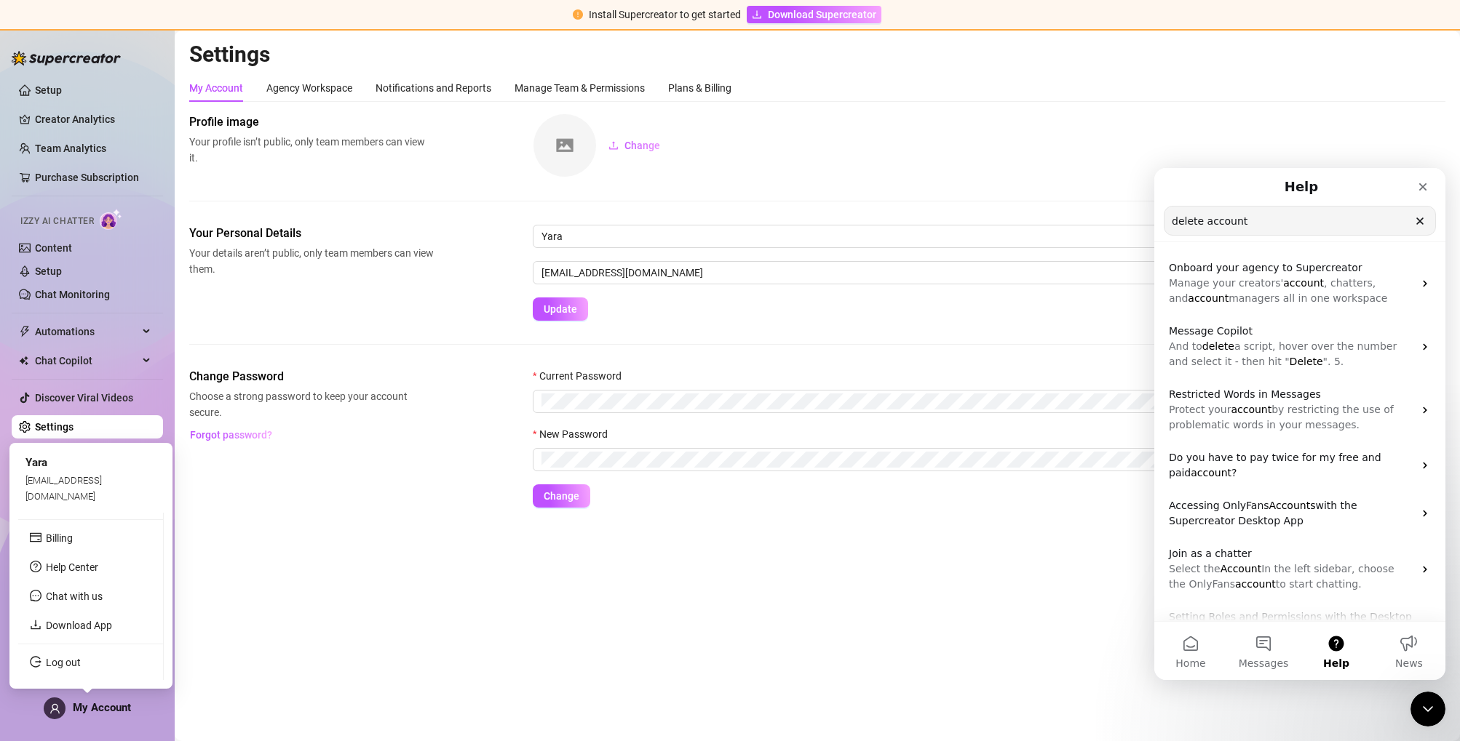
click at [105, 714] on div "My Account" at bounding box center [87, 709] width 87 height 22
click at [74, 665] on link "Log out" at bounding box center [63, 663] width 35 height 12
